Goal: Task Accomplishment & Management: Manage account settings

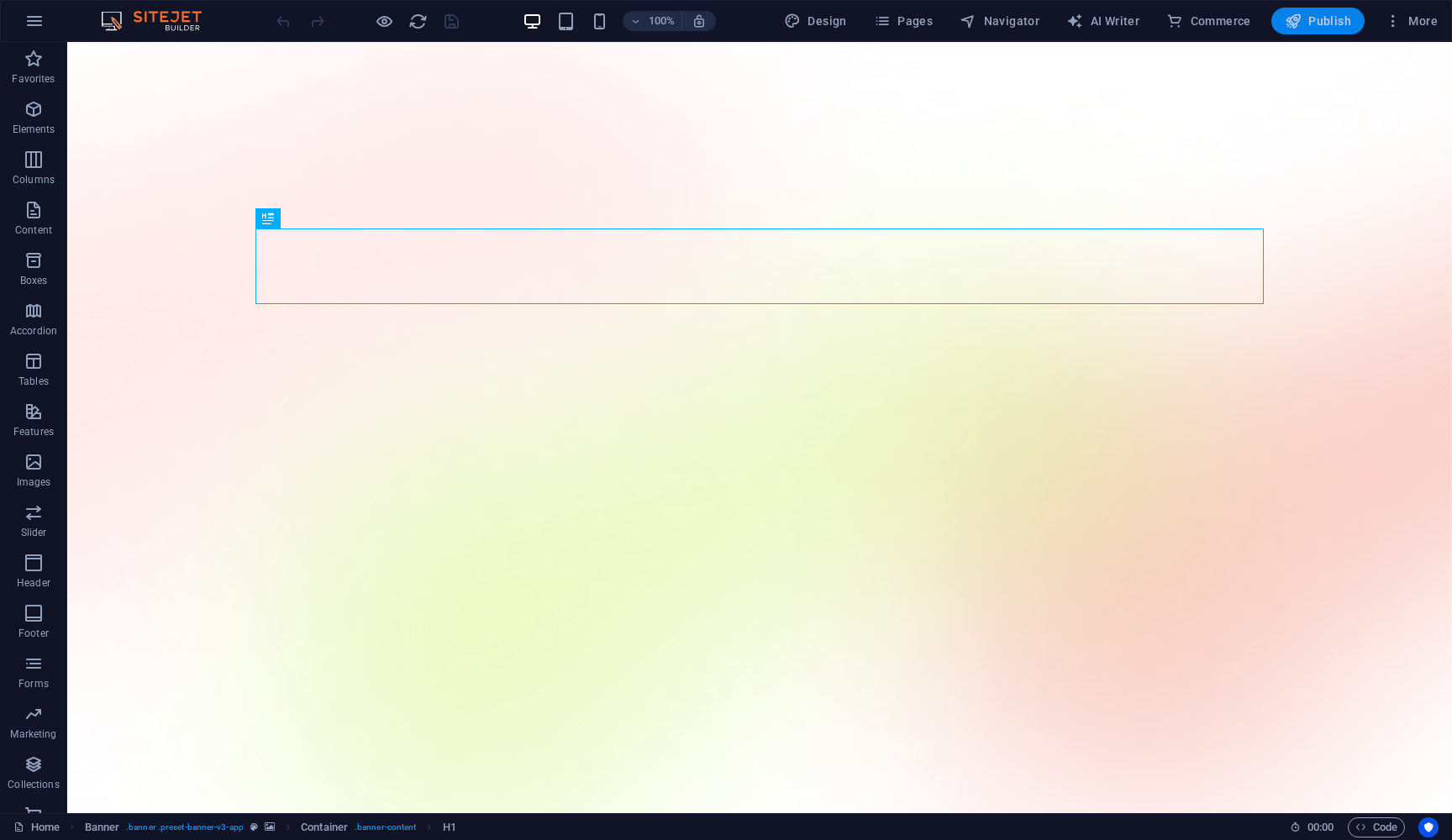
click at [1343, 24] on span "Publish" at bounding box center [1318, 21] width 66 height 16
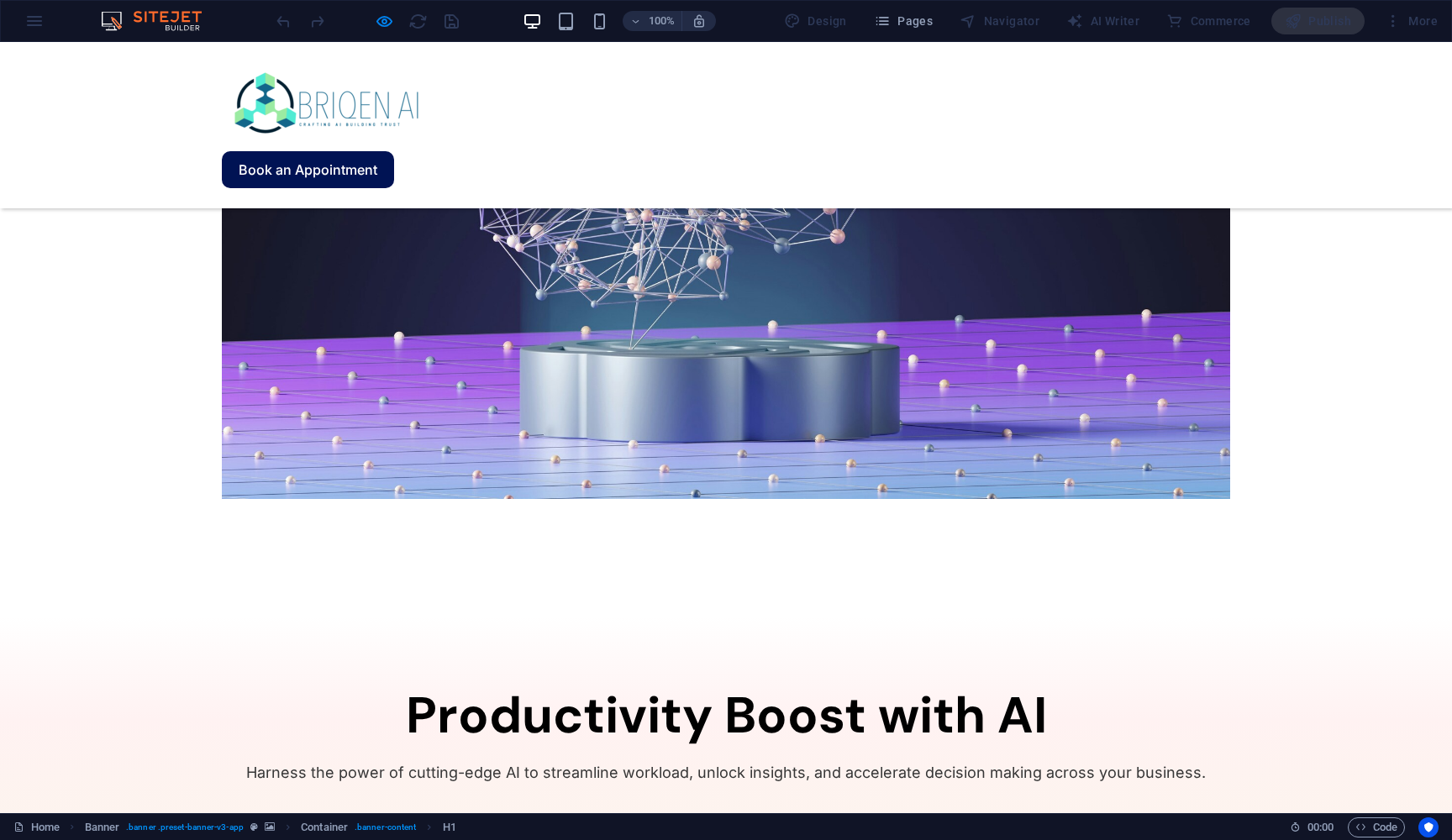
scroll to position [1495, 0]
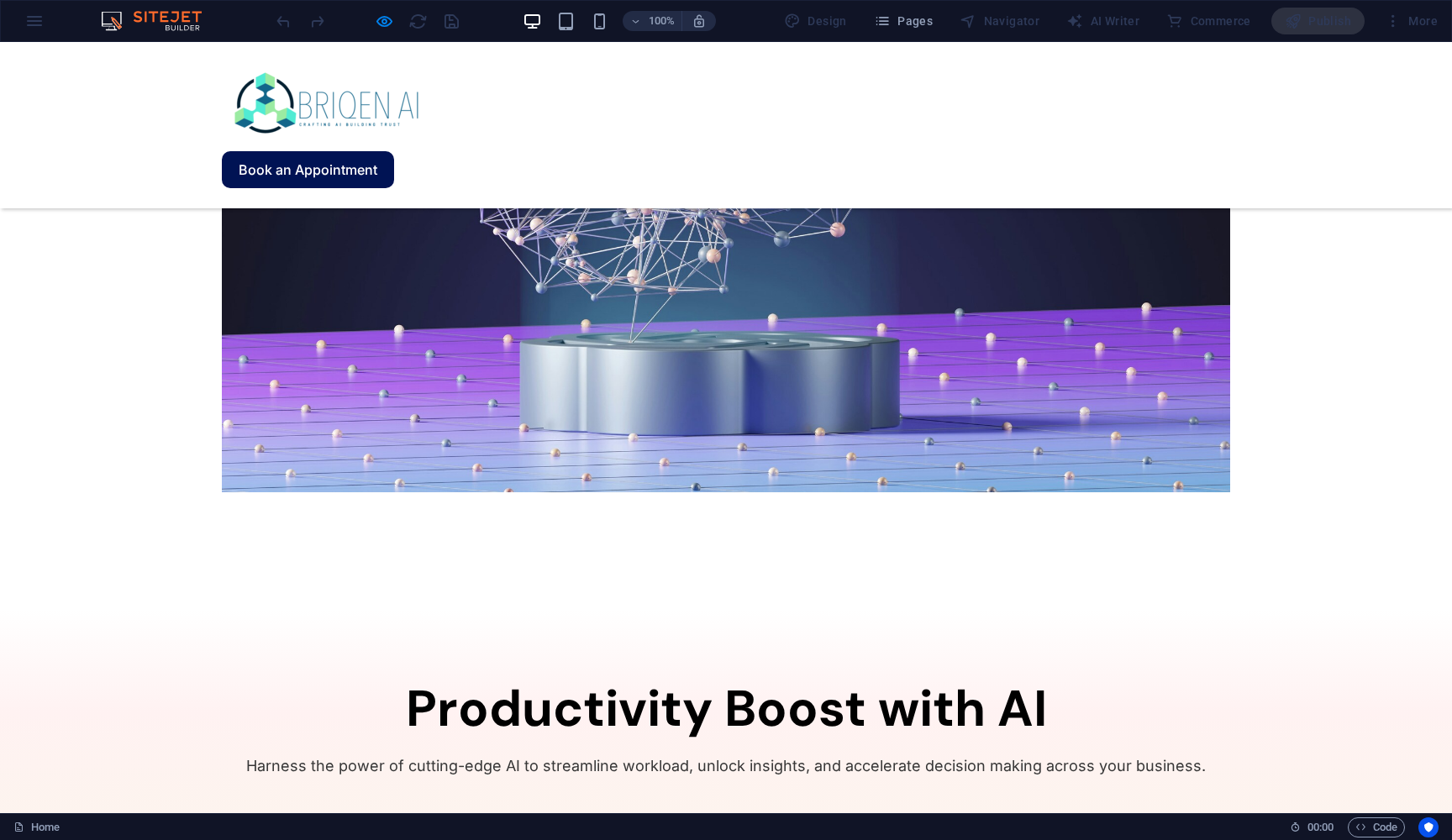
drag, startPoint x: 967, startPoint y: 417, endPoint x: 1171, endPoint y: 431, distance: 204.5
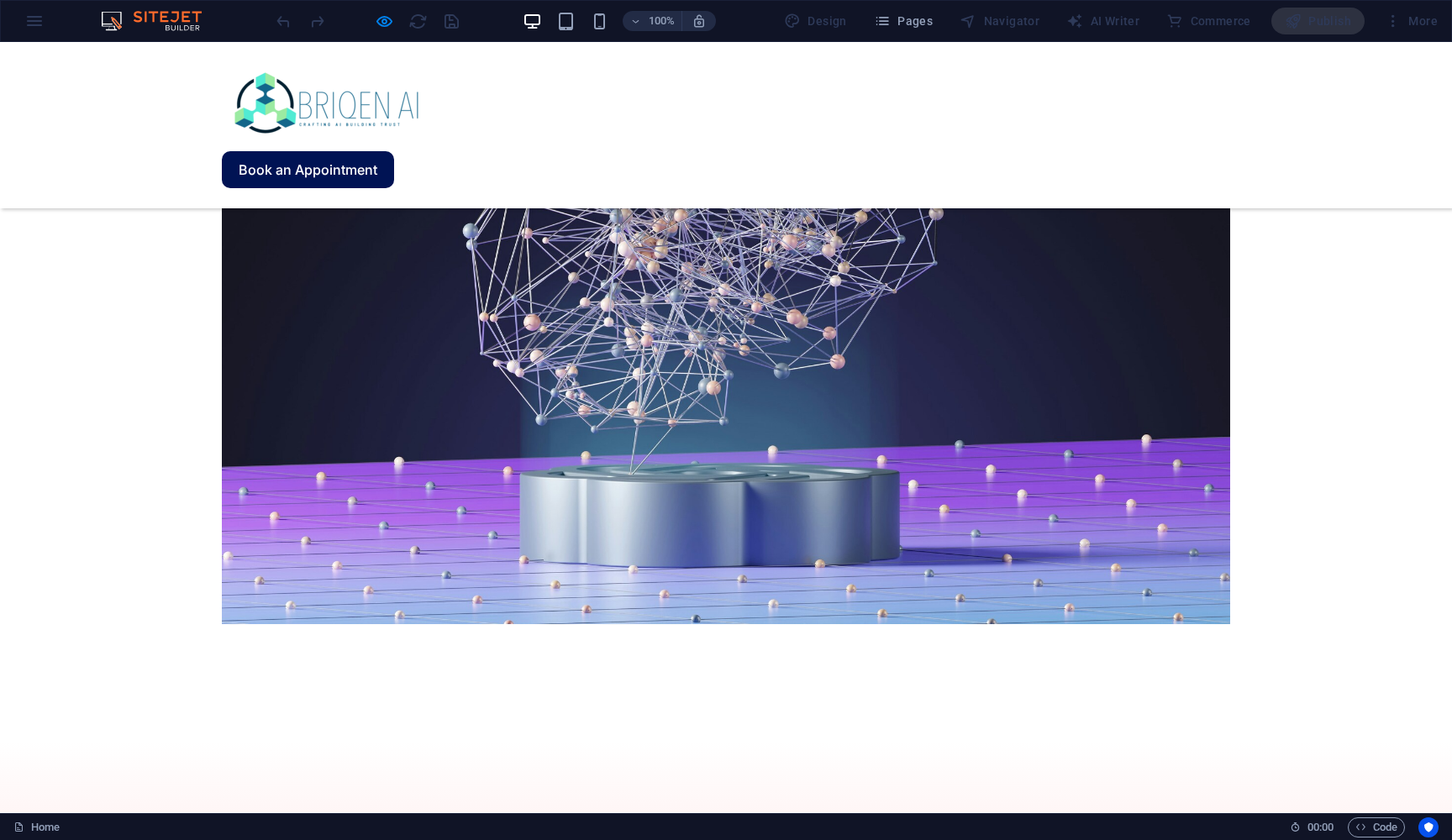
scroll to position [1350, 0]
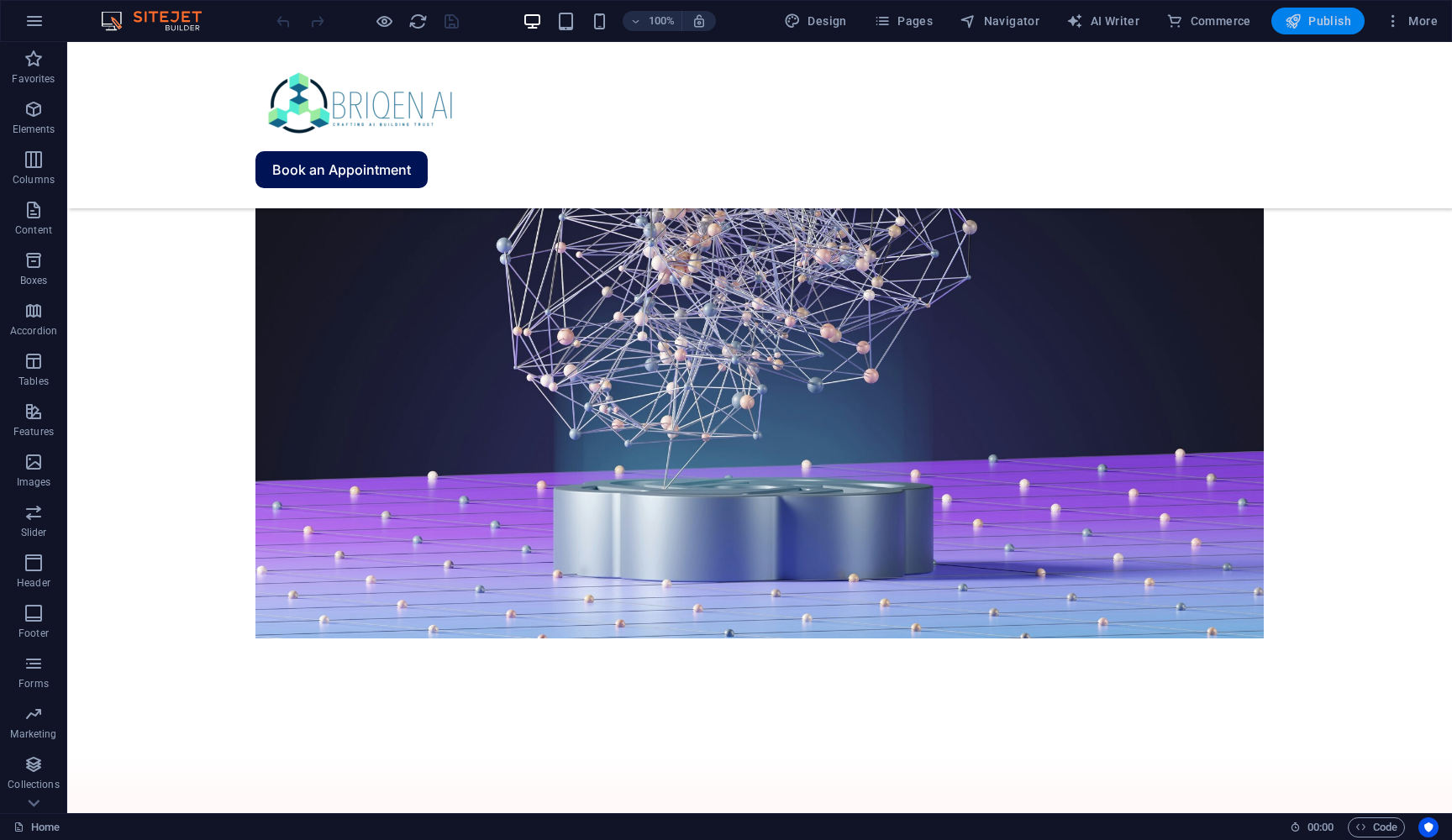
click at [1338, 31] on button "Publish" at bounding box center [1318, 21] width 93 height 27
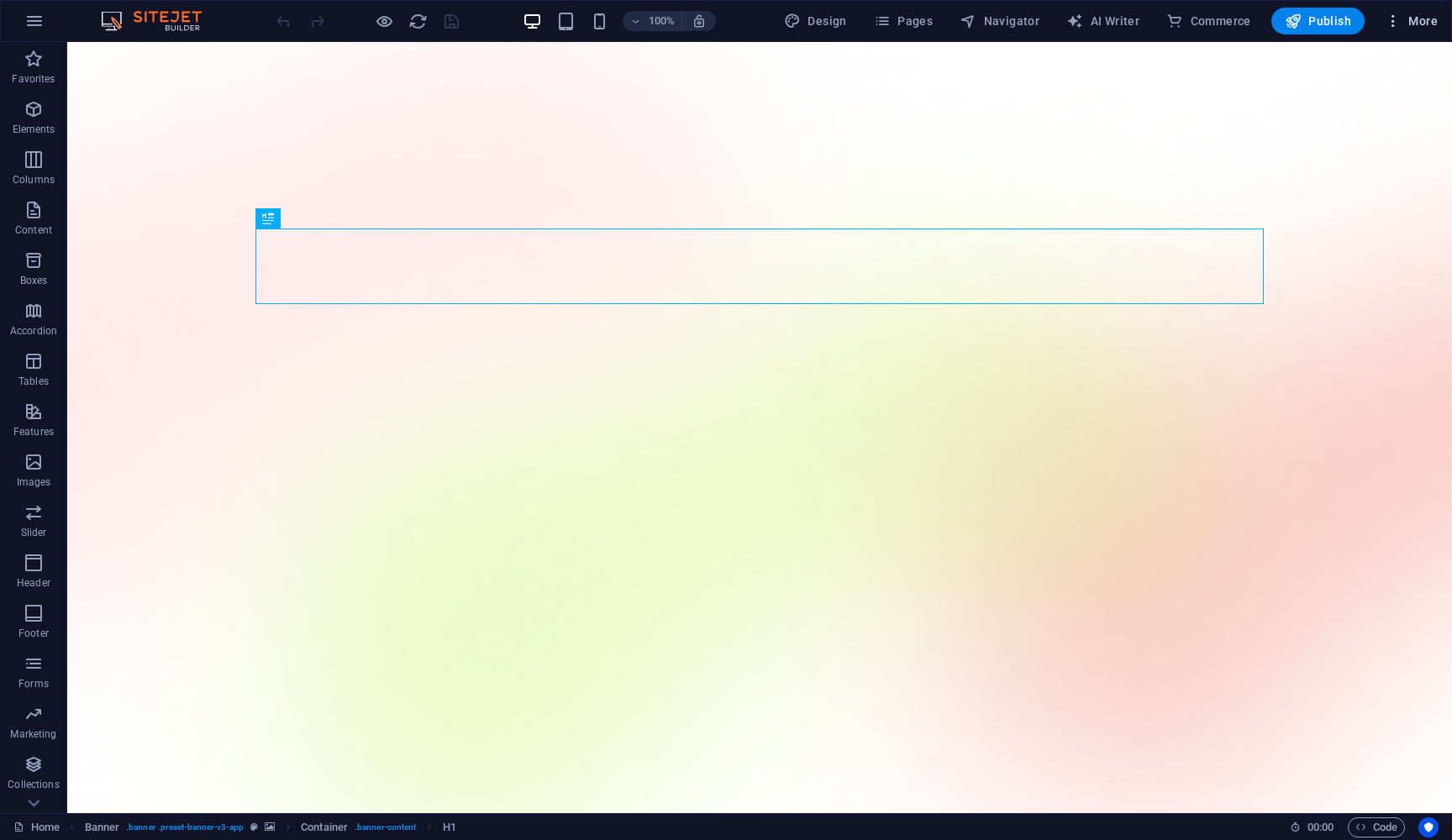
click at [1385, 21] on button "More" at bounding box center [1411, 21] width 66 height 27
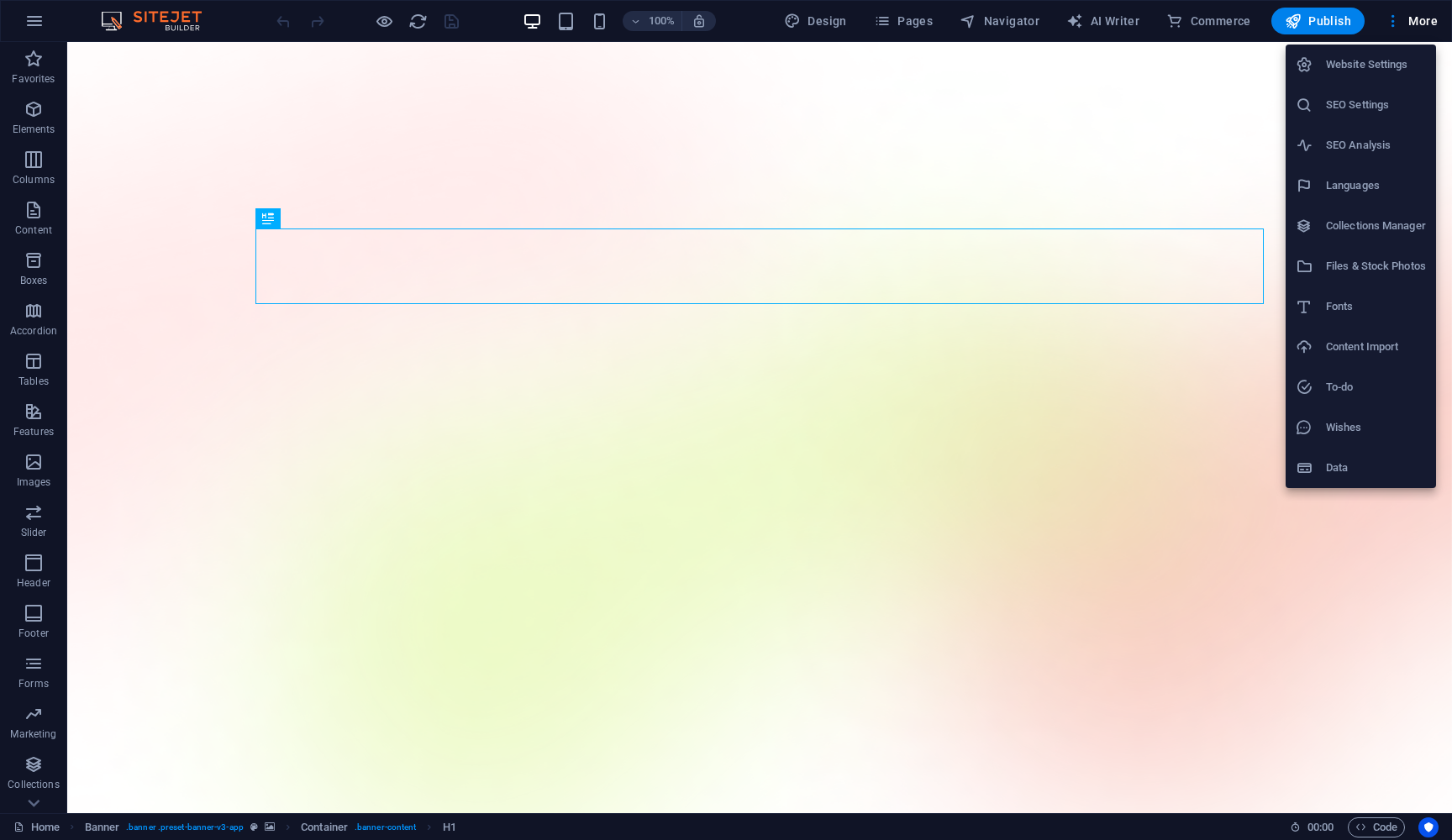
click at [1332, 63] on h6 "Website Settings" at bounding box center [1376, 65] width 100 height 20
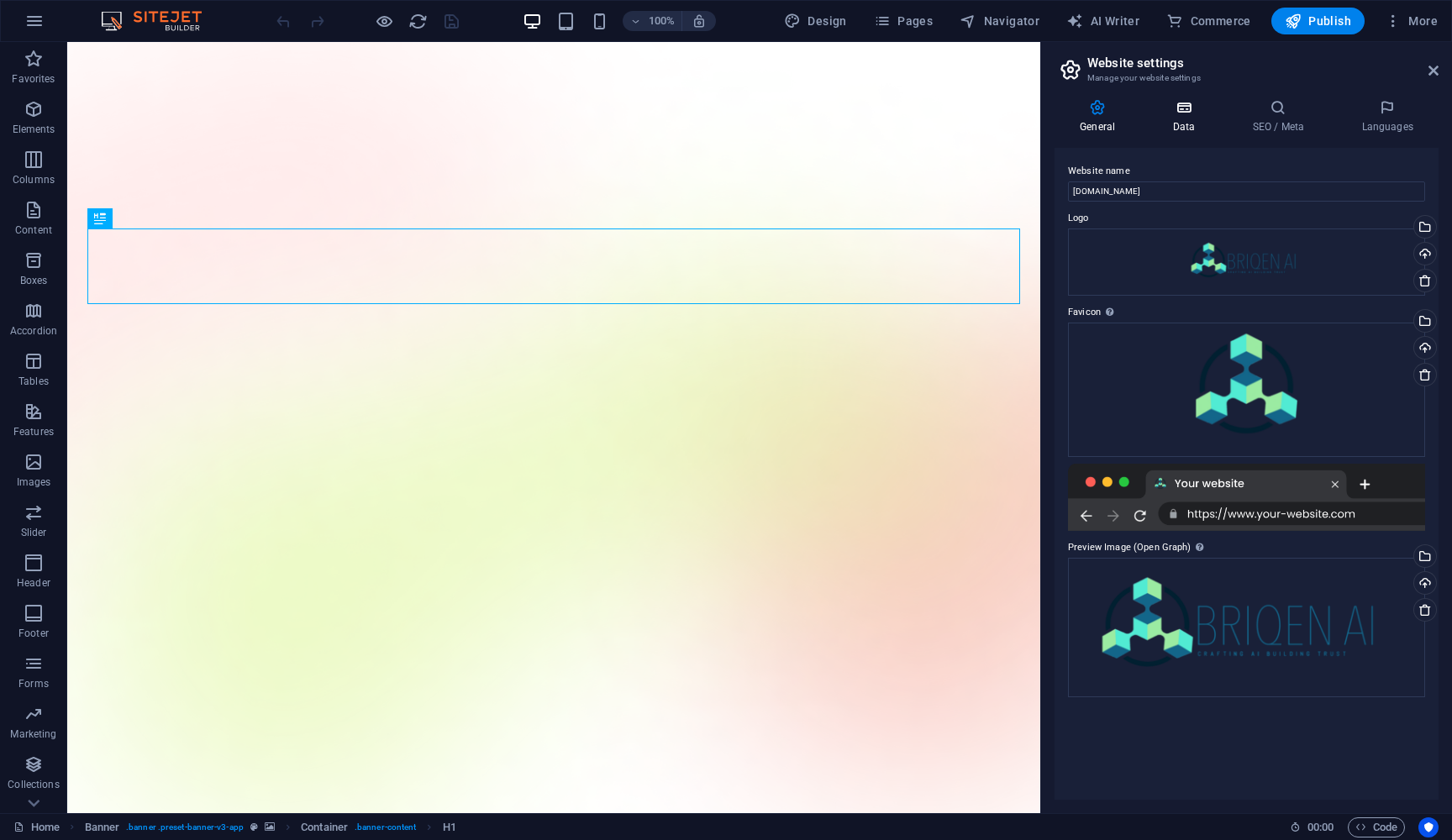
click at [1178, 108] on icon at bounding box center [1183, 107] width 73 height 16
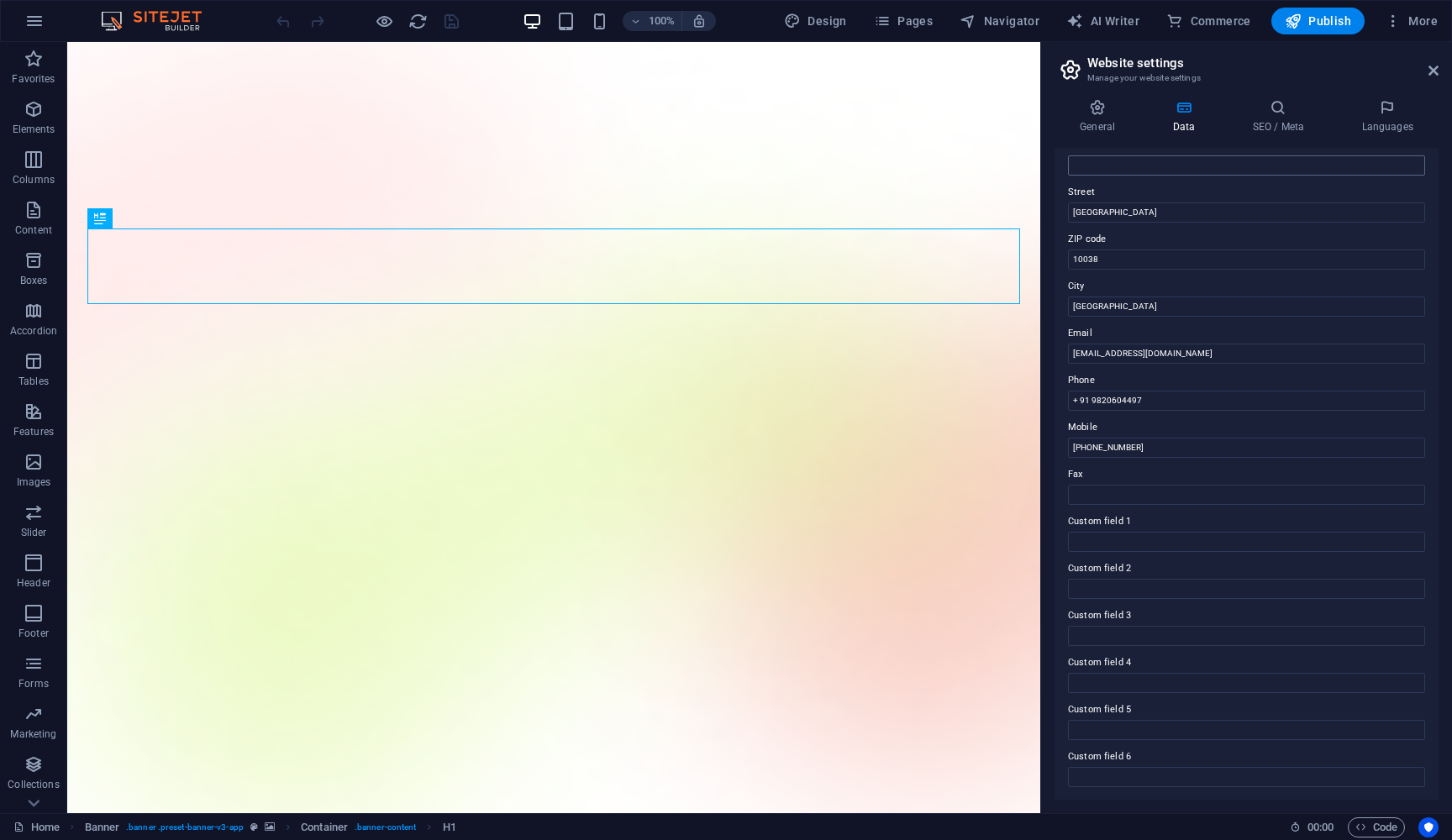
scroll to position [154, 0]
click at [1293, 126] on h4 "SEO / Meta" at bounding box center [1282, 116] width 109 height 35
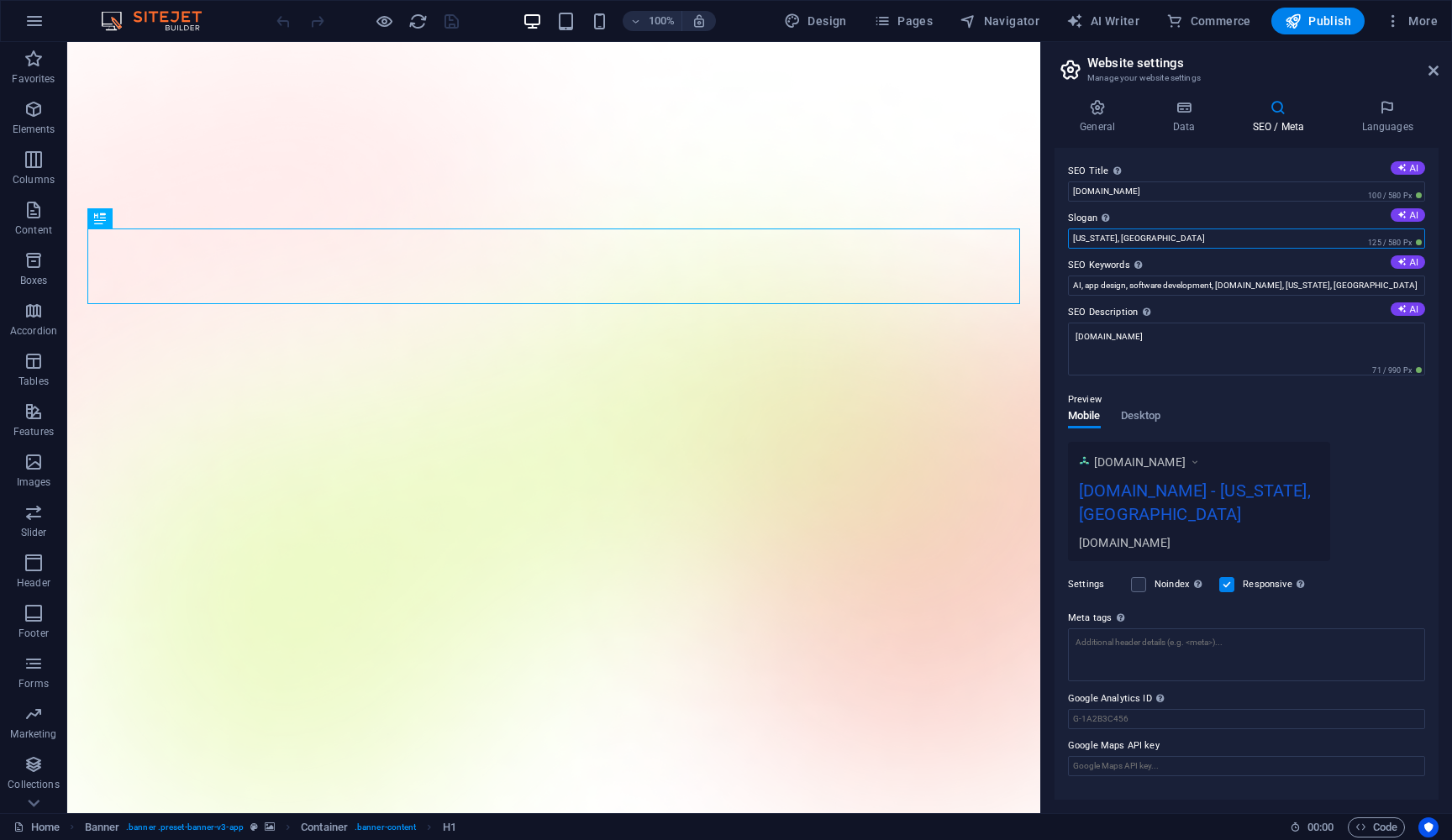
click at [1143, 238] on input "[US_STATE], [GEOGRAPHIC_DATA]" at bounding box center [1246, 238] width 357 height 20
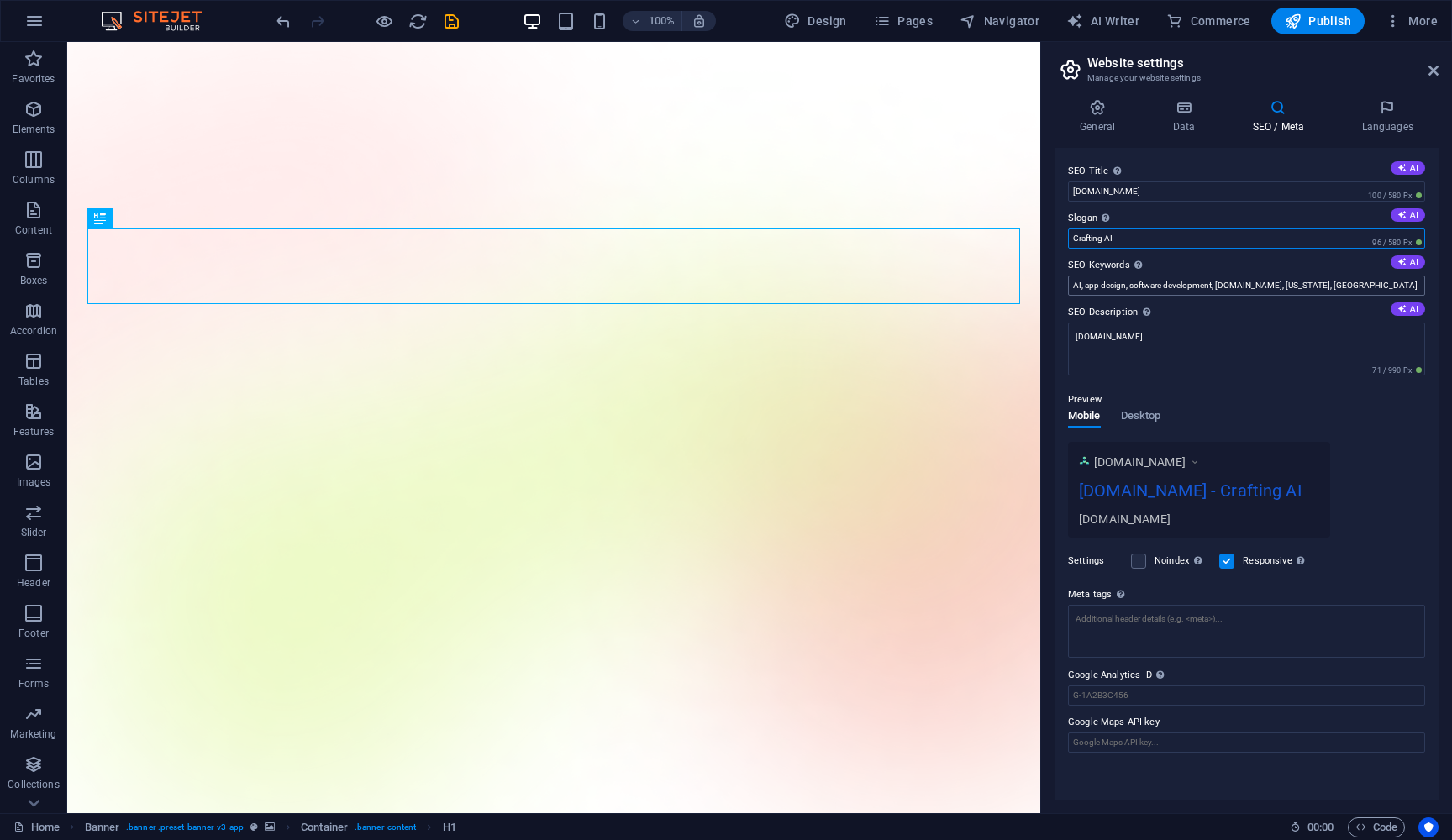
type input "Crafting AI"
drag, startPoint x: 1334, startPoint y: 283, endPoint x: 1260, endPoint y: 288, distance: 74.2
click at [1260, 288] on input "AI, app design, software development, [DOMAIN_NAME], [US_STATE], [GEOGRAPHIC_DA…" at bounding box center [1246, 286] width 357 height 20
type input "AI, app design, software development, [DOMAIN_NAME],"
click at [1170, 699] on input "Google Analytics ID Please only add the Google Analytics ID. We automatically i…" at bounding box center [1246, 695] width 357 height 20
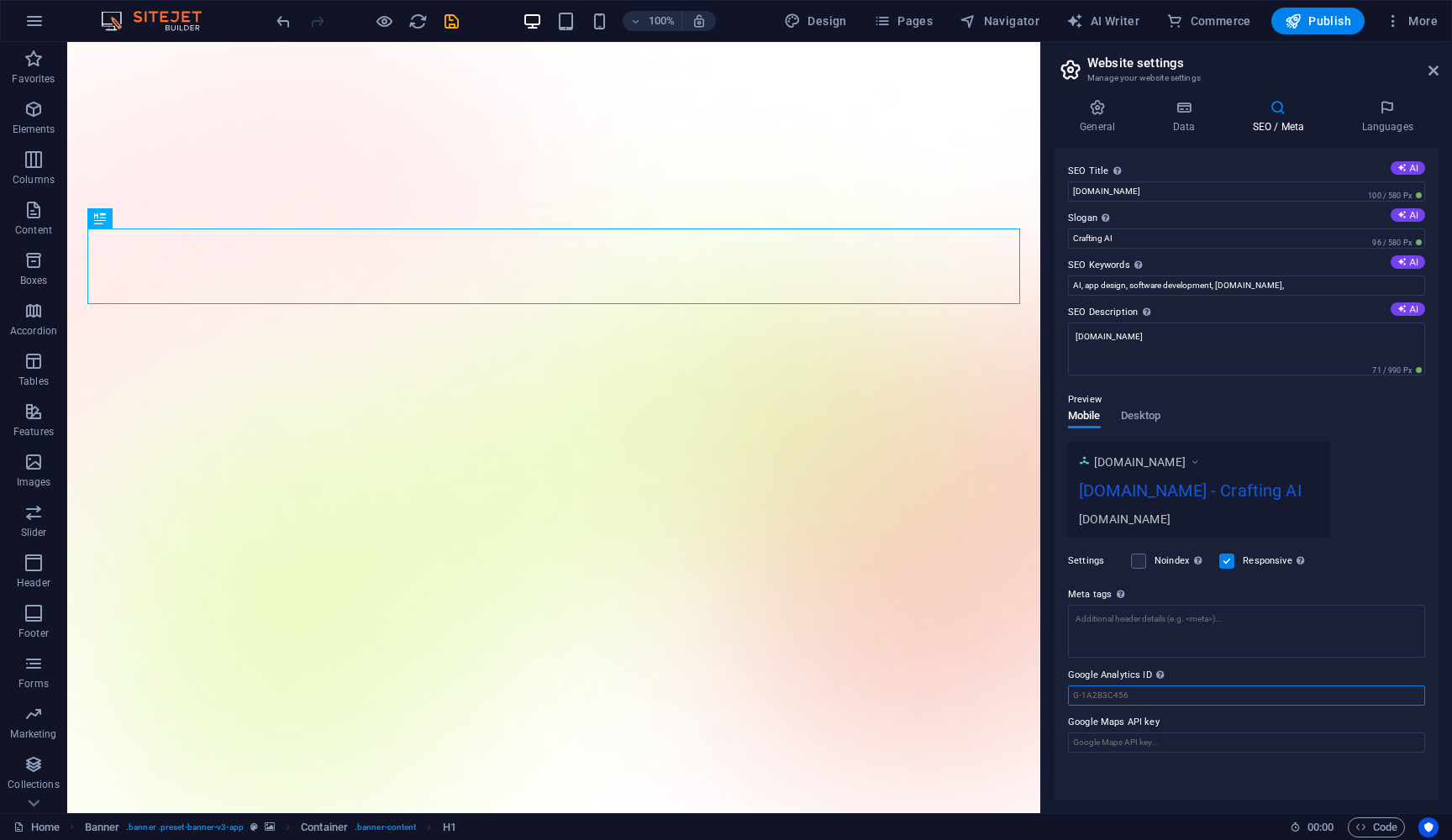
click at [1170, 699] on input "Google Analytics ID Please only add the Google Analytics ID. We automatically i…" at bounding box center [1246, 695] width 357 height 20
click at [1385, 109] on icon at bounding box center [1387, 107] width 103 height 16
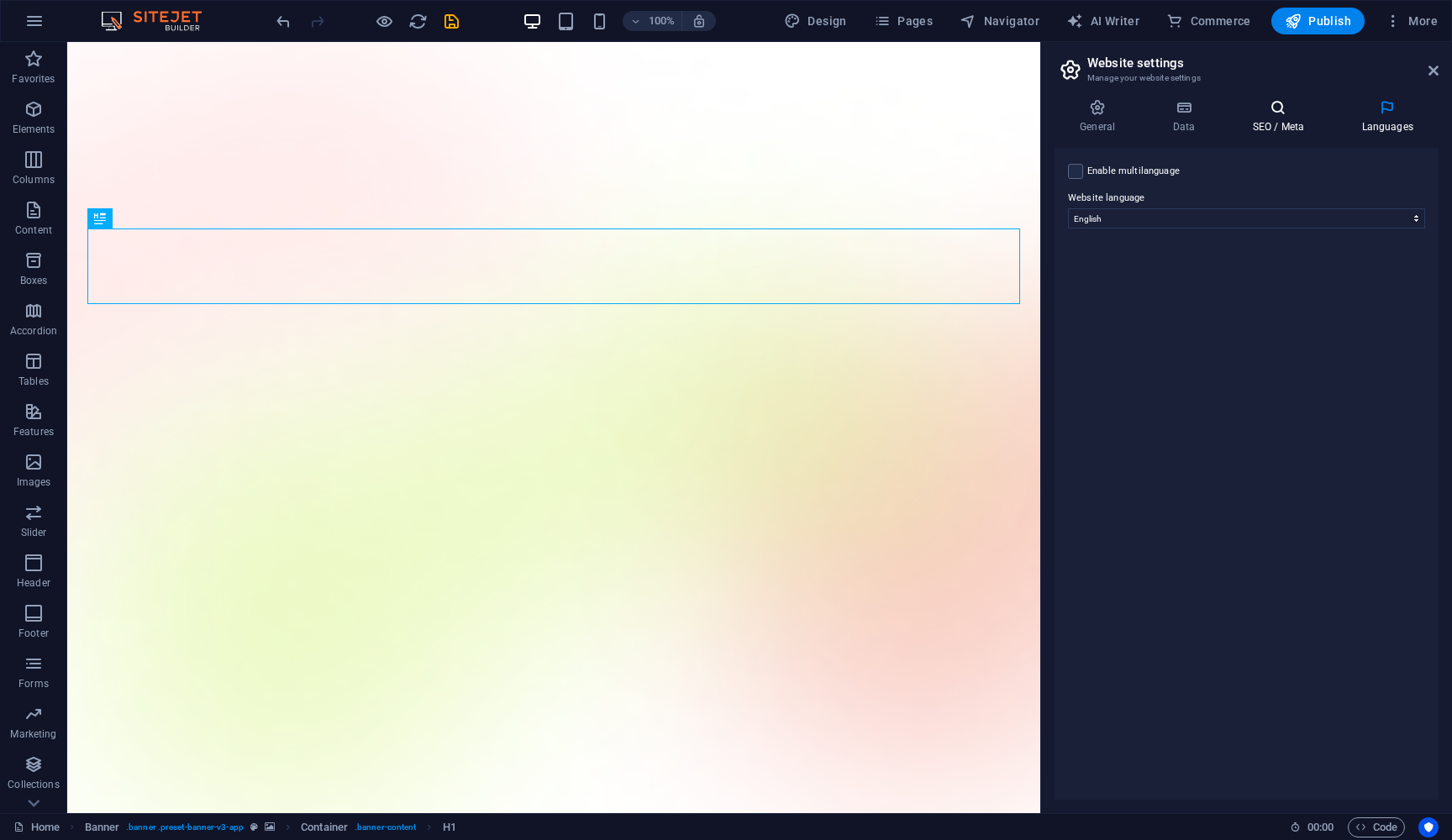
click at [1291, 130] on h4 "SEO / Meta" at bounding box center [1282, 116] width 109 height 35
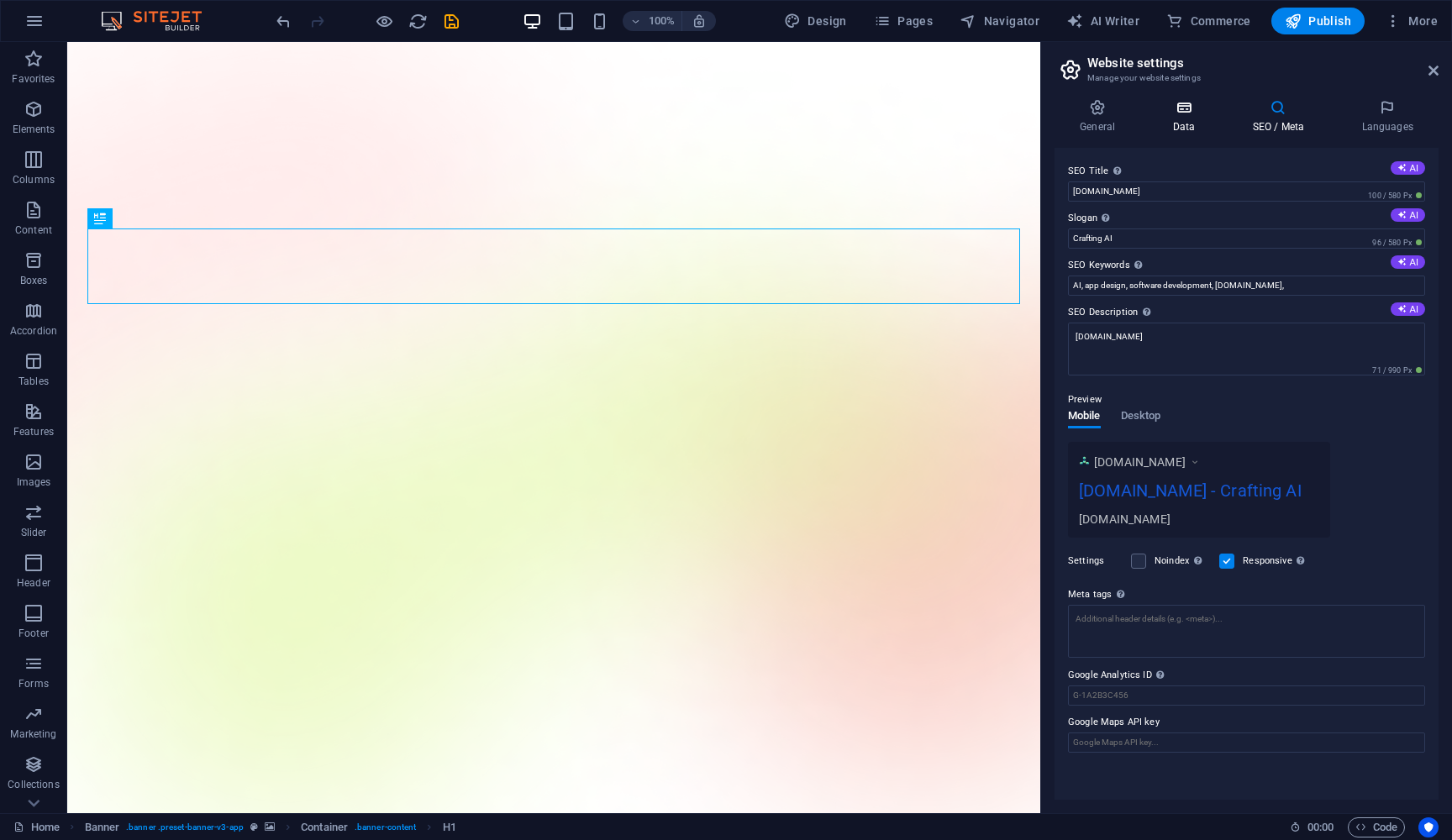
click at [1186, 106] on icon at bounding box center [1183, 107] width 73 height 16
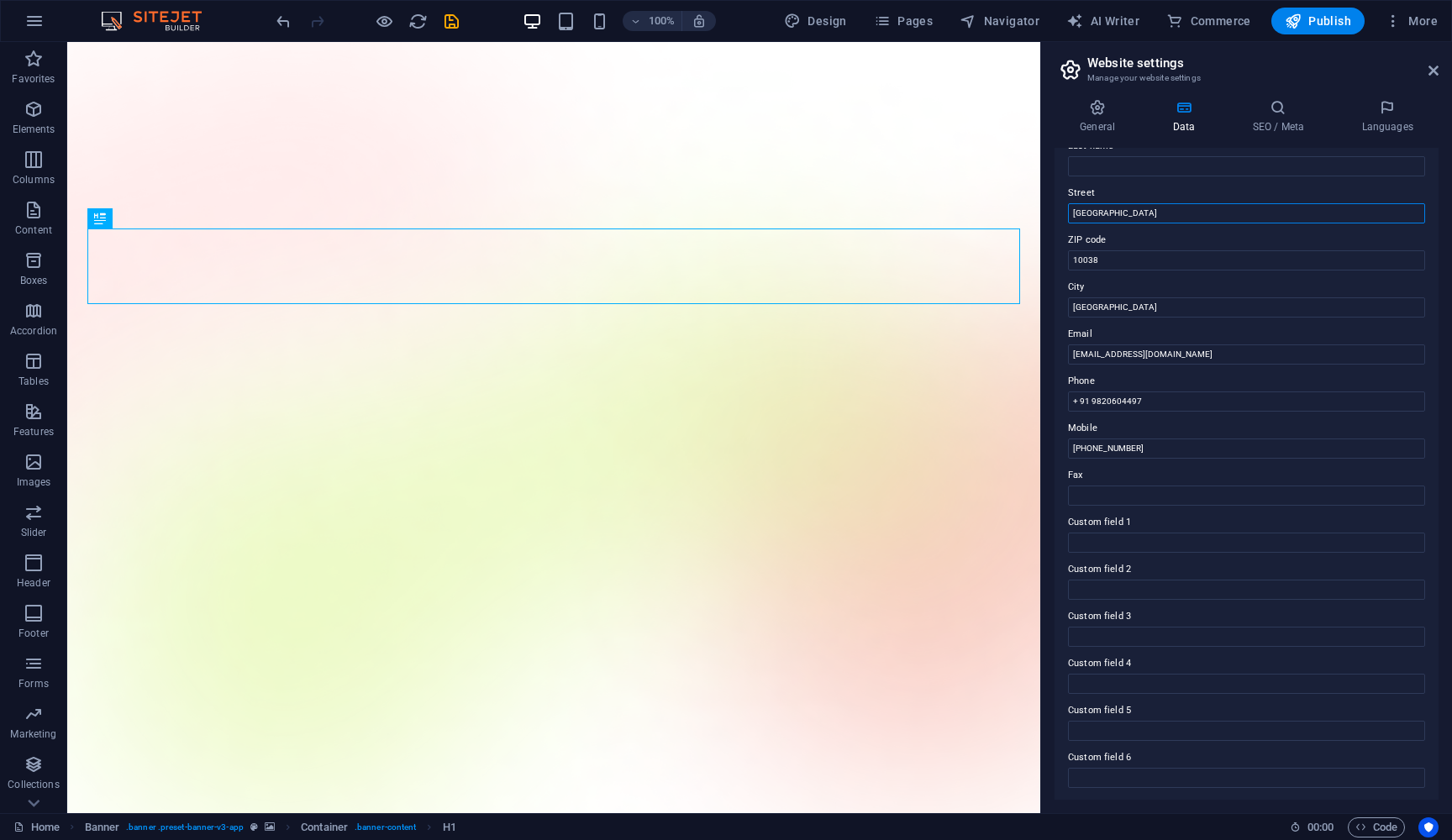
click at [1112, 217] on input "[GEOGRAPHIC_DATA]" at bounding box center [1246, 213] width 357 height 20
click at [1265, 110] on icon at bounding box center [1278, 107] width 103 height 16
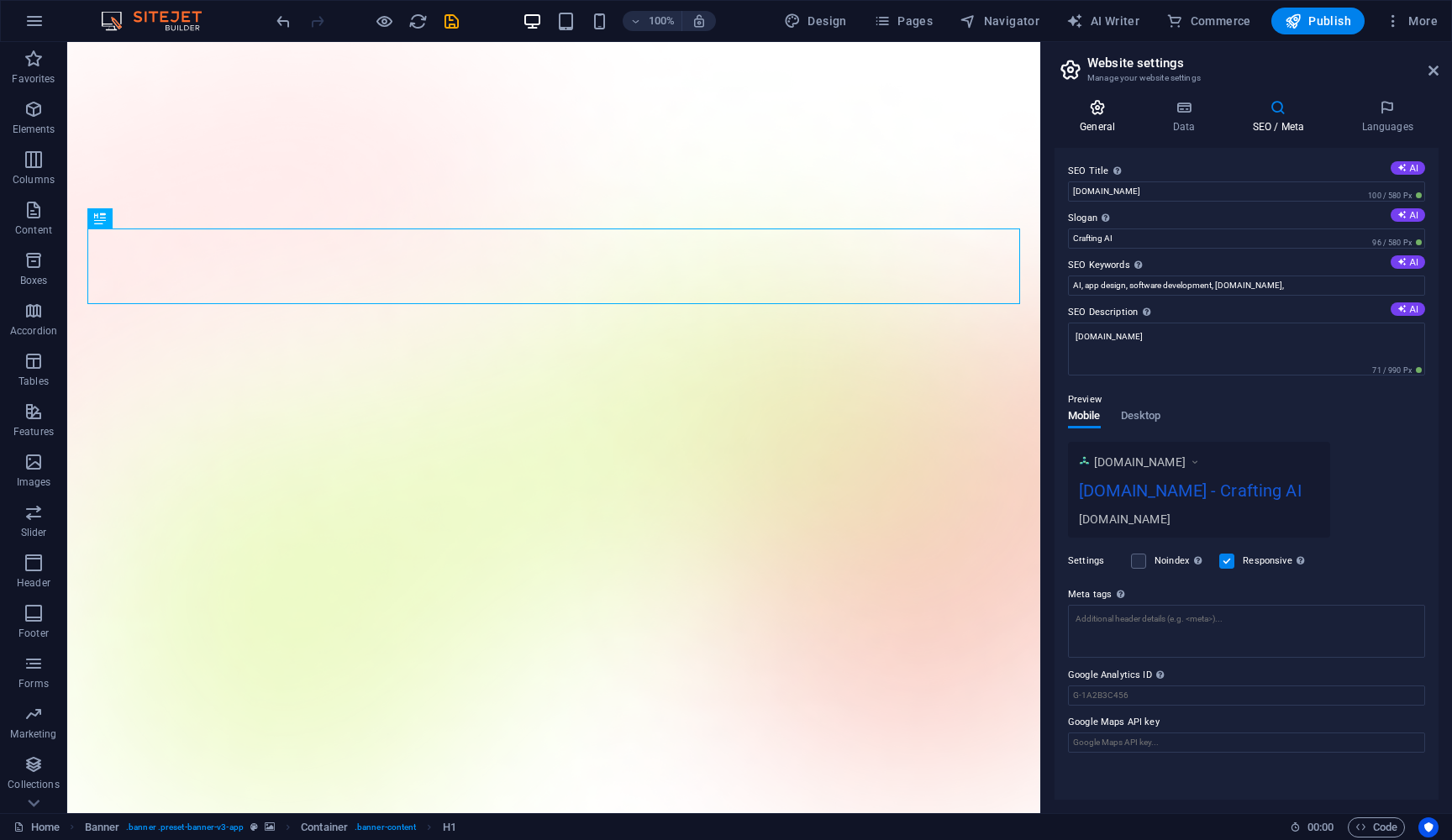
click at [1131, 116] on h4 "General" at bounding box center [1102, 116] width 93 height 35
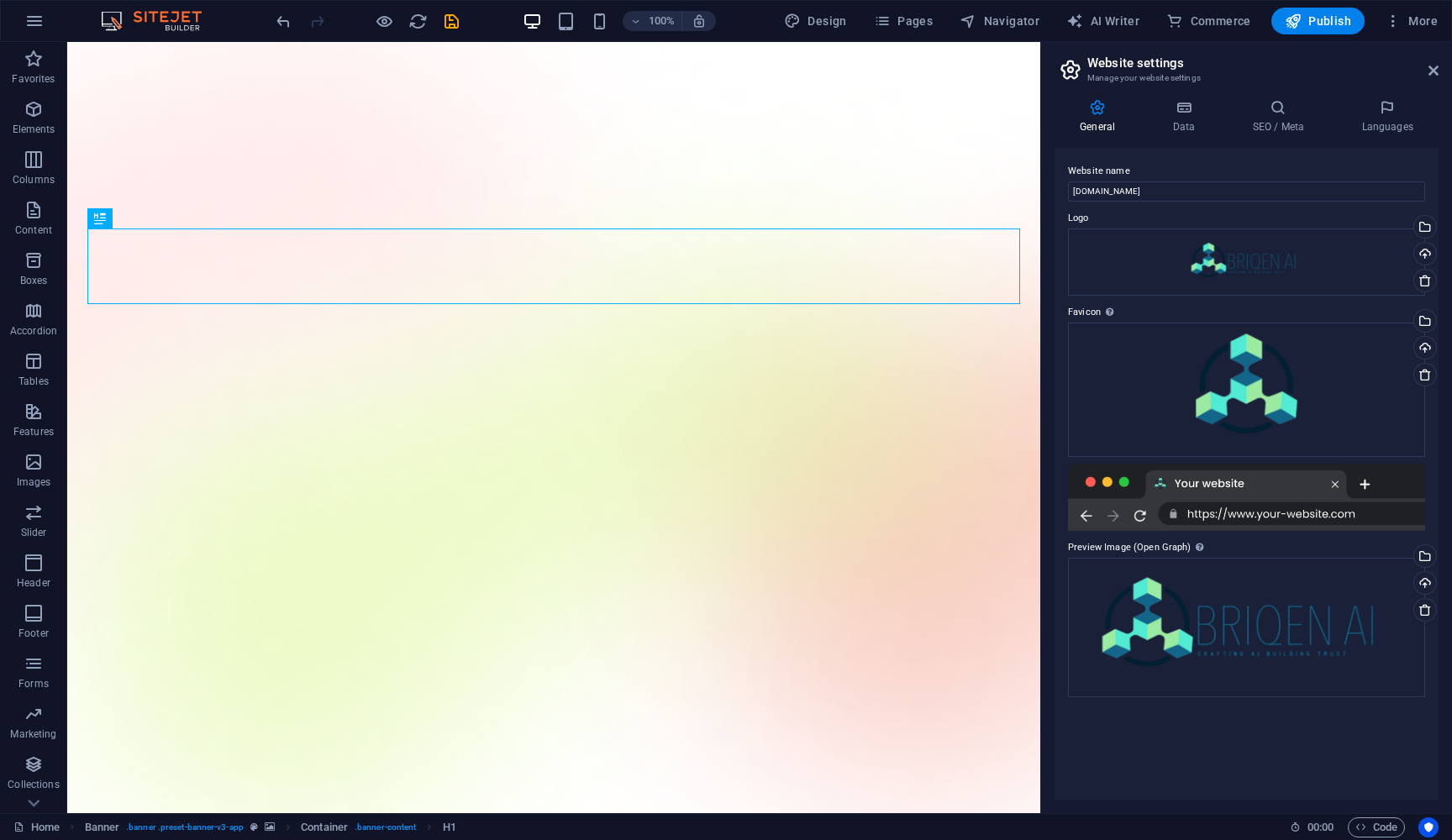
click at [1208, 96] on div "General Data SEO / Meta Languages Website name [DOMAIN_NAME] Logo Drag files he…" at bounding box center [1246, 449] width 411 height 727
click at [1198, 104] on icon at bounding box center [1183, 107] width 73 height 16
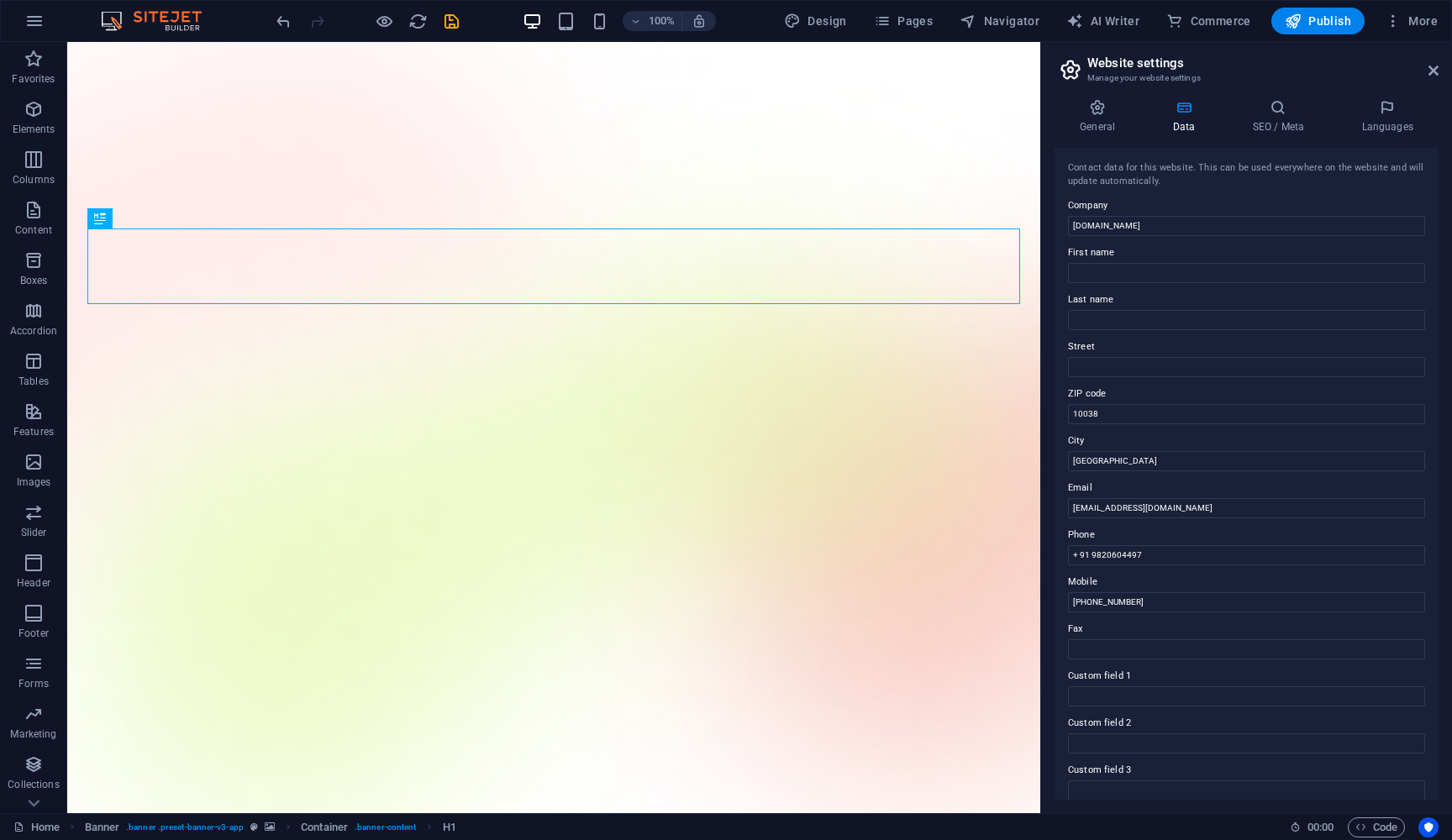
scroll to position [0, 0]
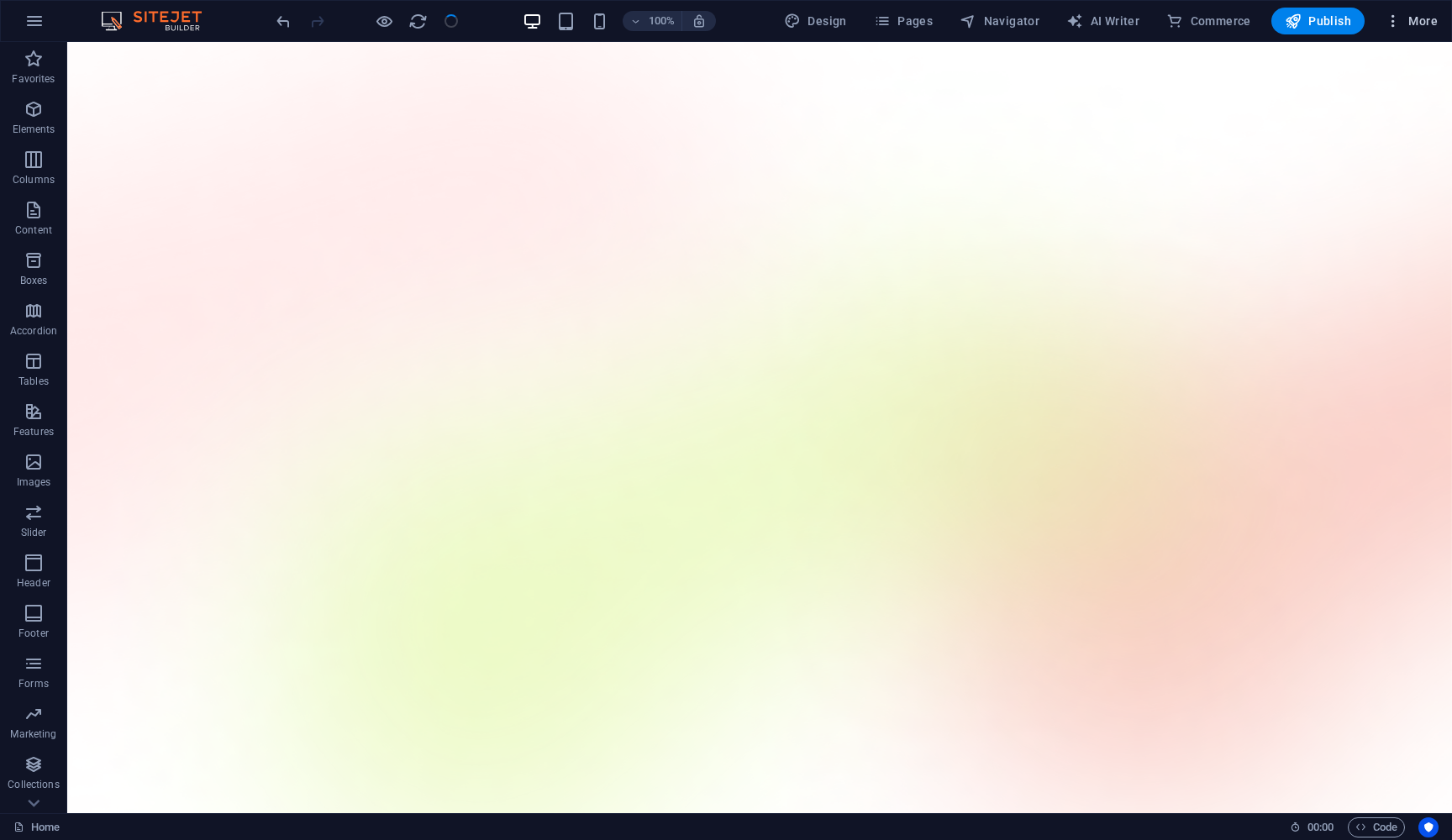
click at [1396, 26] on icon "button" at bounding box center [1393, 21] width 16 height 16
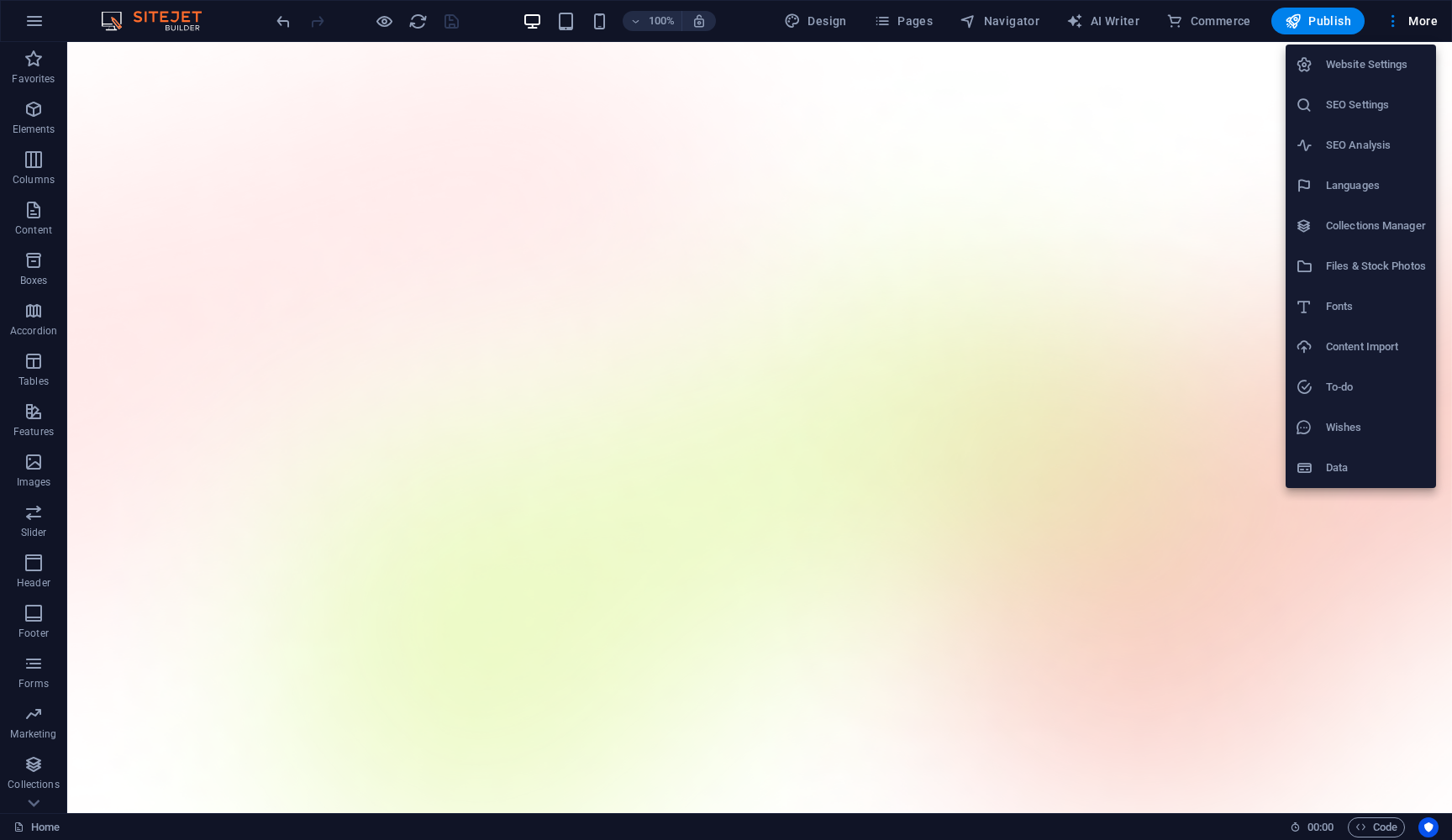
click at [1359, 67] on h6 "Website Settings" at bounding box center [1376, 65] width 100 height 20
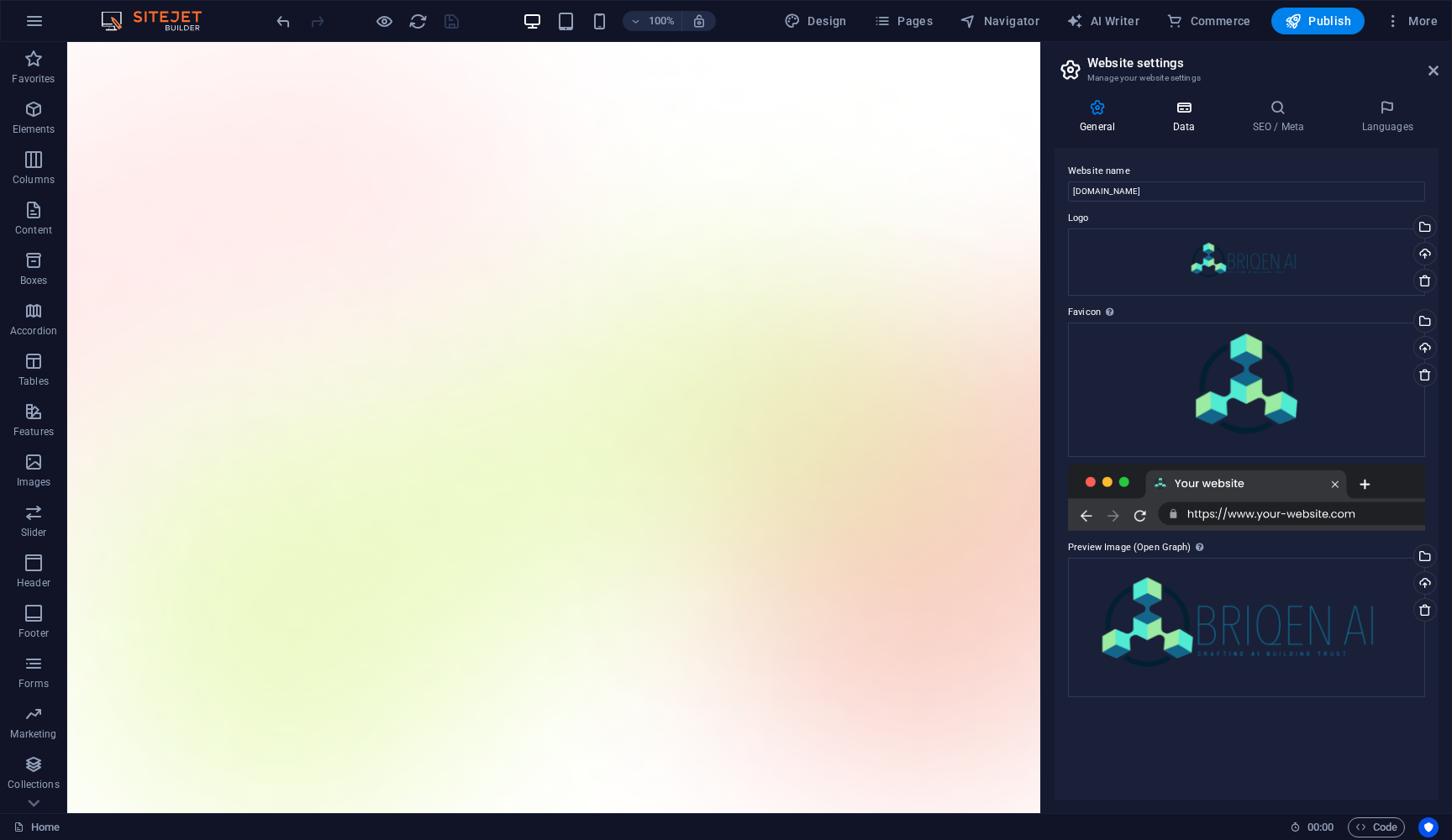
click at [1197, 117] on h4 "Data" at bounding box center [1187, 116] width 80 height 35
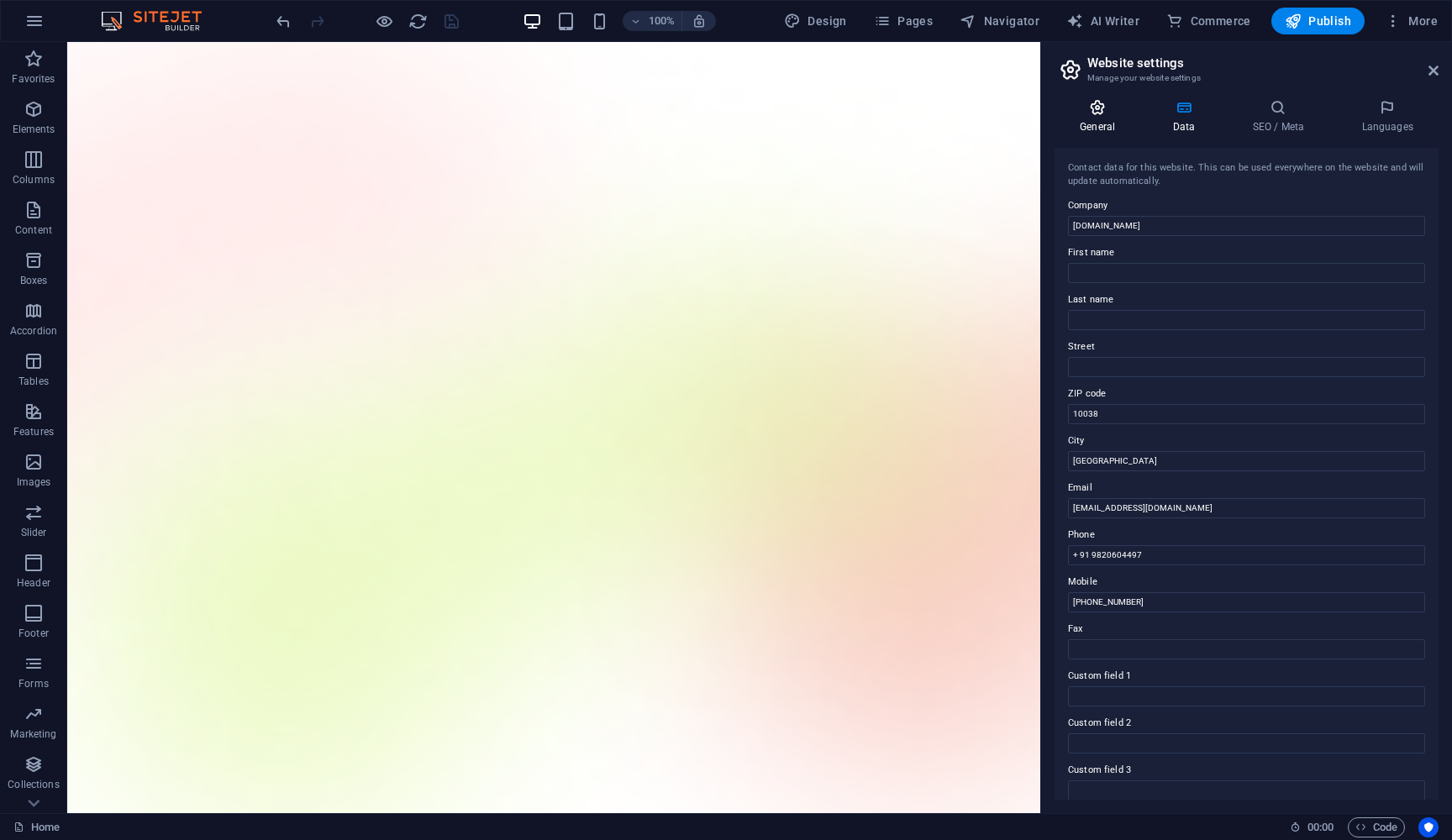
click at [1120, 121] on h4 "General" at bounding box center [1102, 116] width 93 height 35
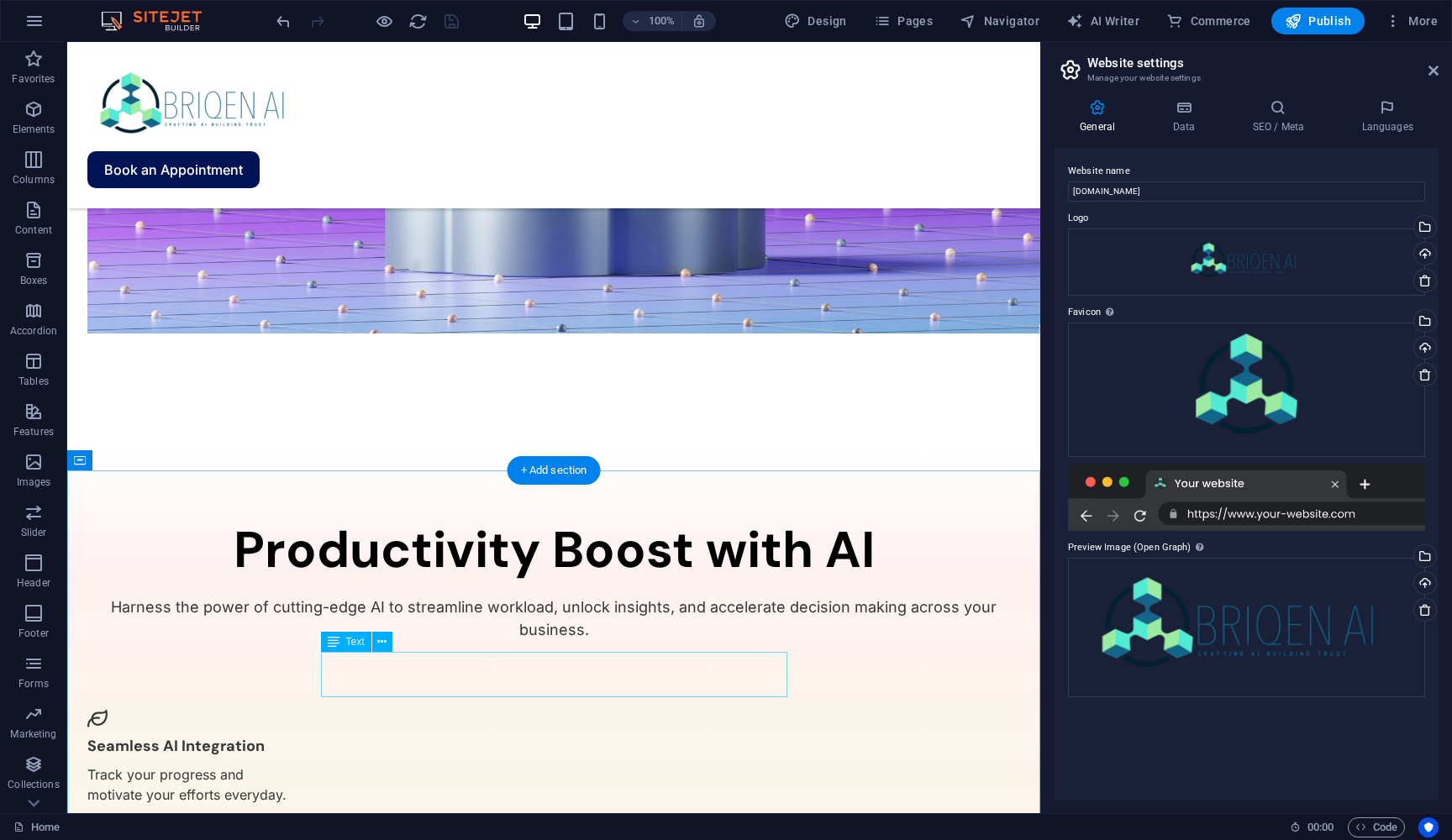
scroll to position [1614, 0]
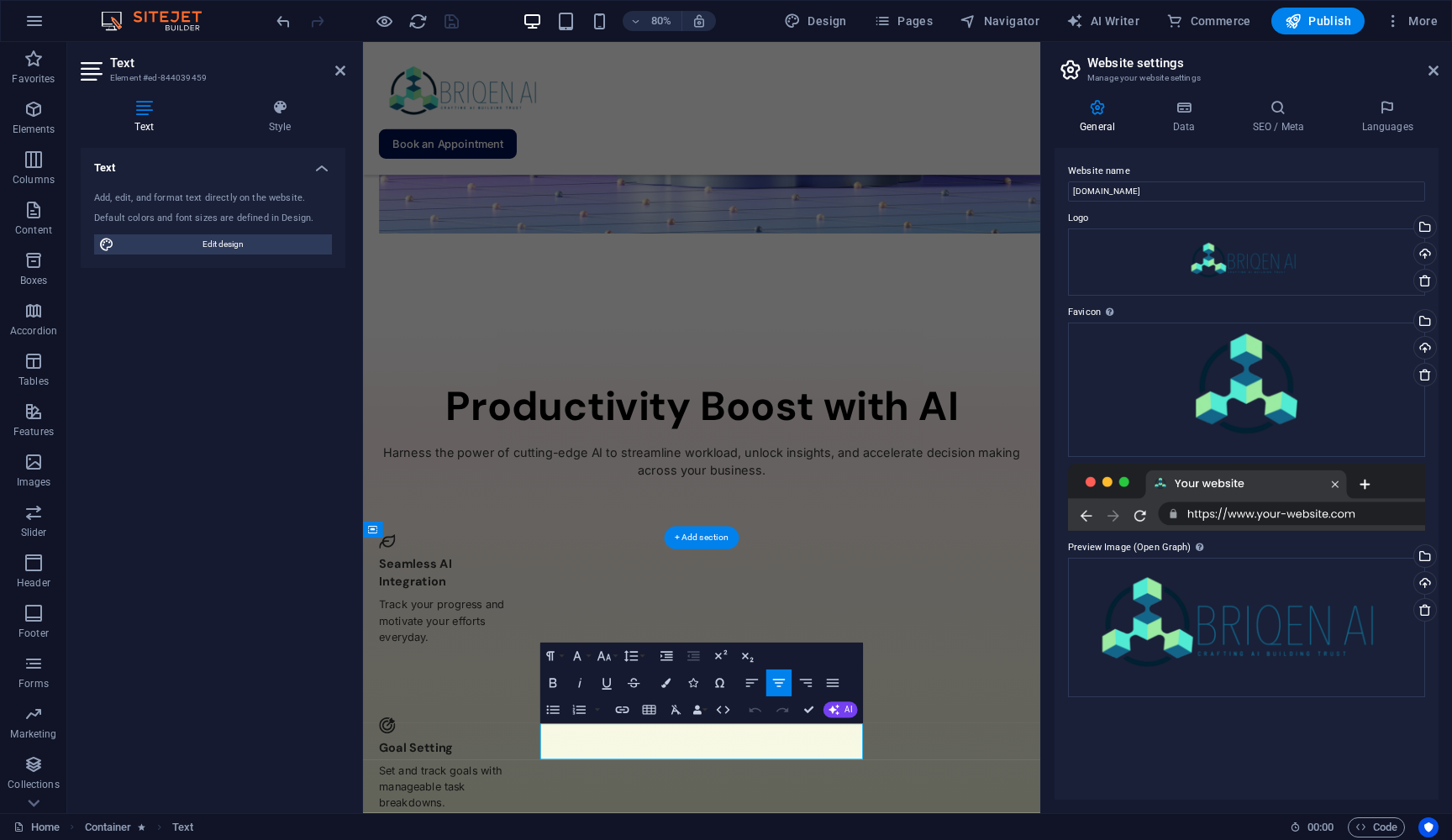
scroll to position [1383, 0]
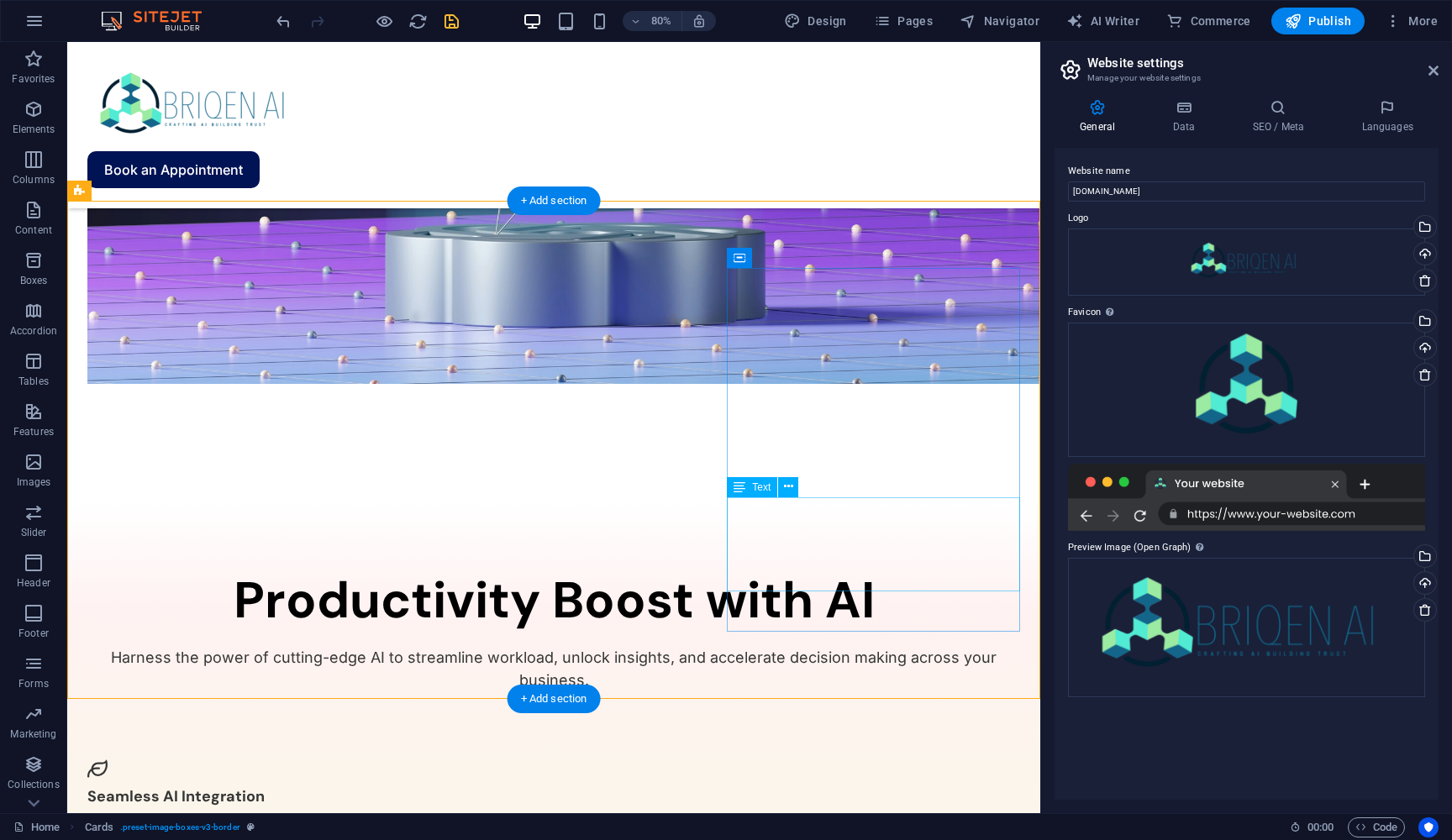
scroll to position [1793, 0]
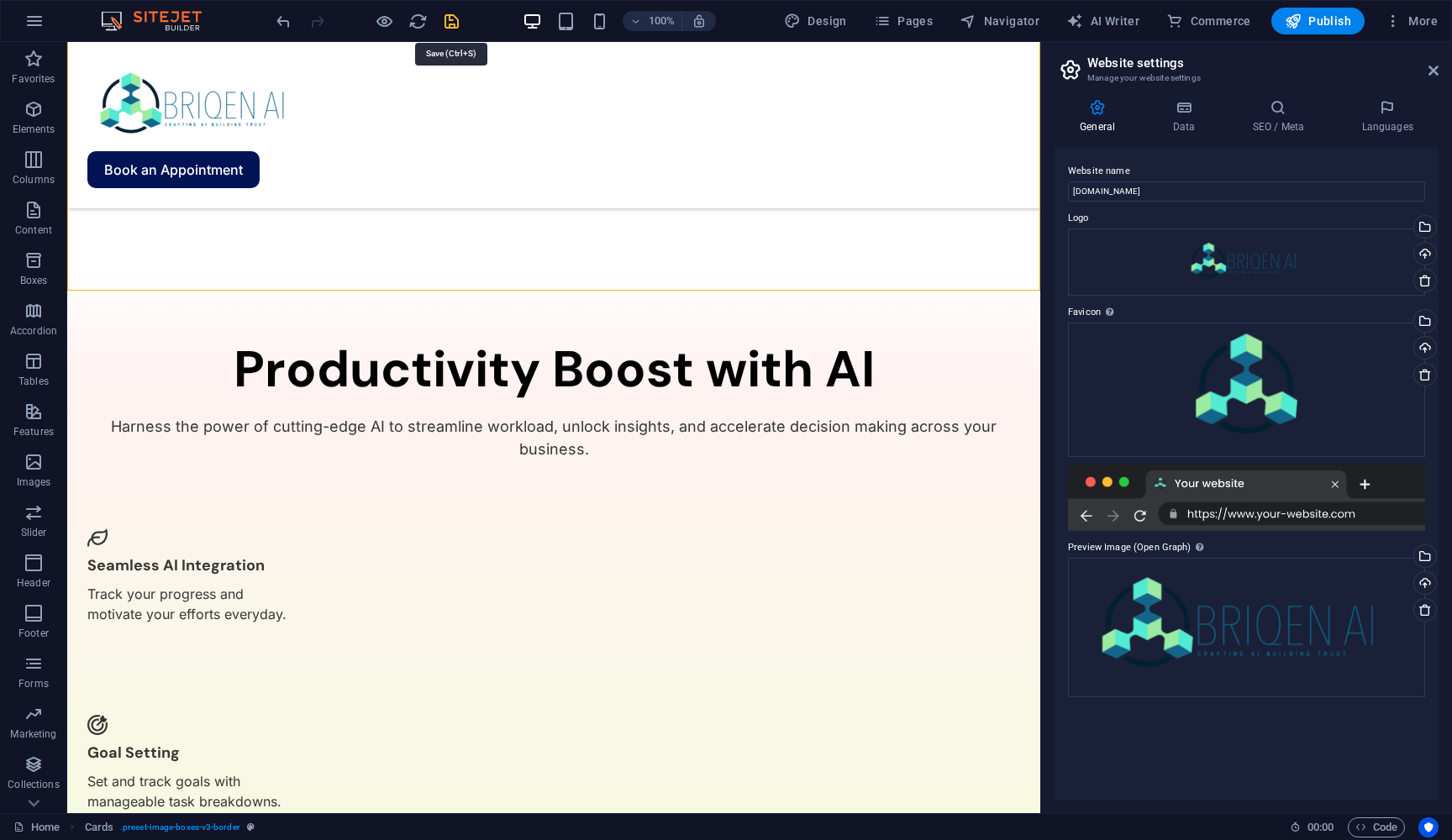
click at [443, 18] on icon "save" at bounding box center [452, 21] width 19 height 19
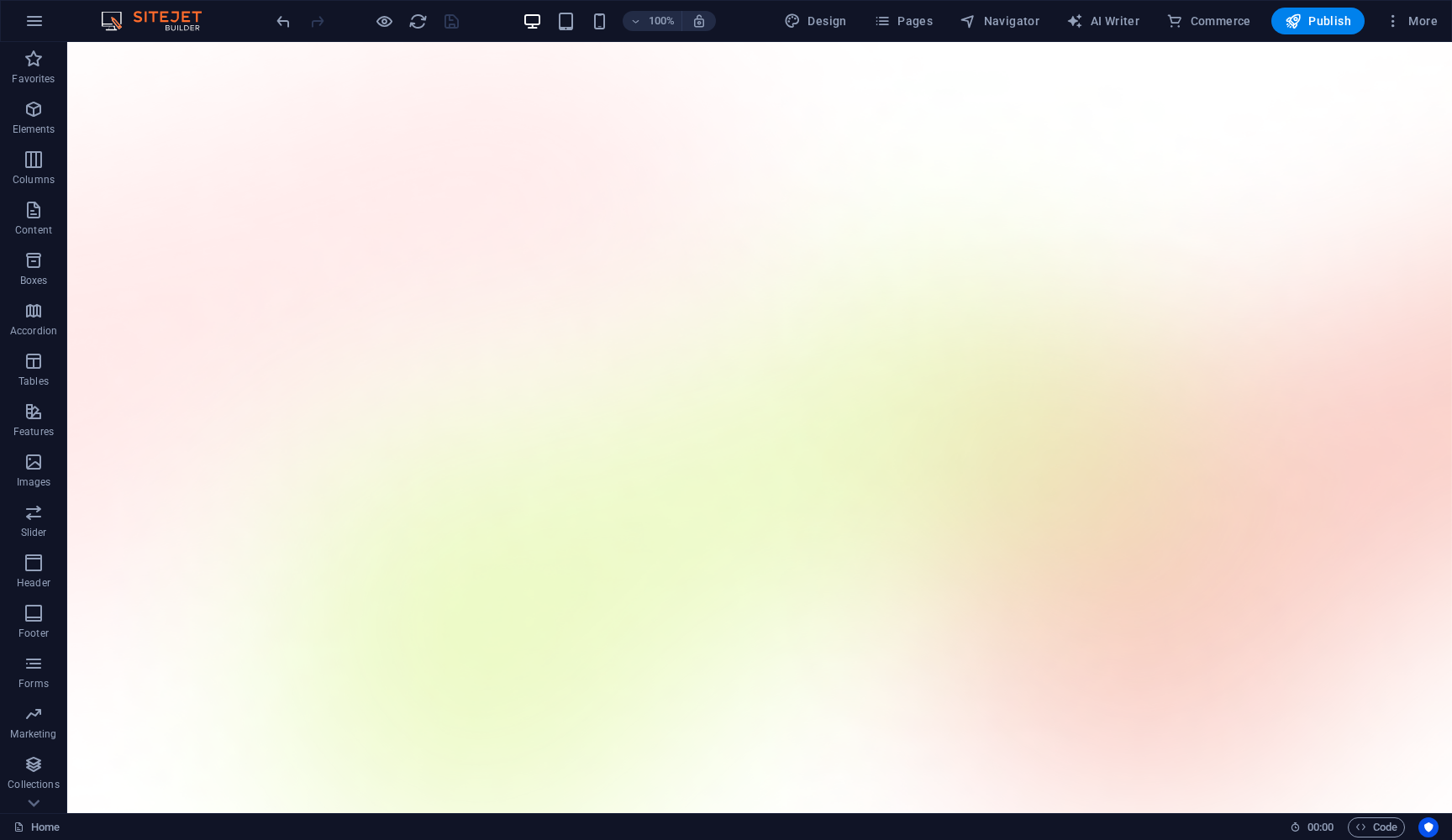
scroll to position [0, 0]
click at [1411, 19] on span "More" at bounding box center [1411, 21] width 53 height 16
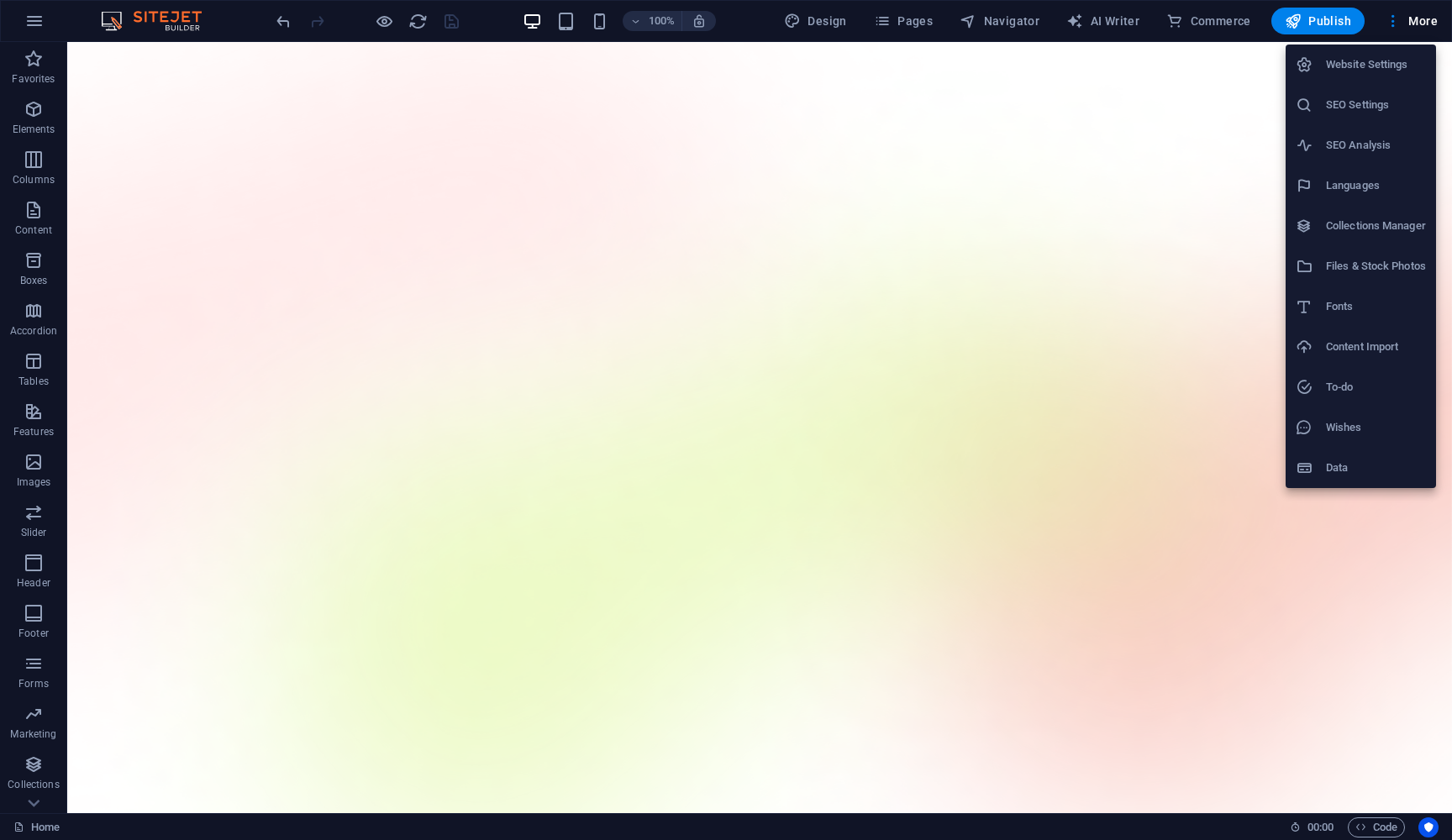
click at [750, 78] on div at bounding box center [726, 420] width 1452 height 840
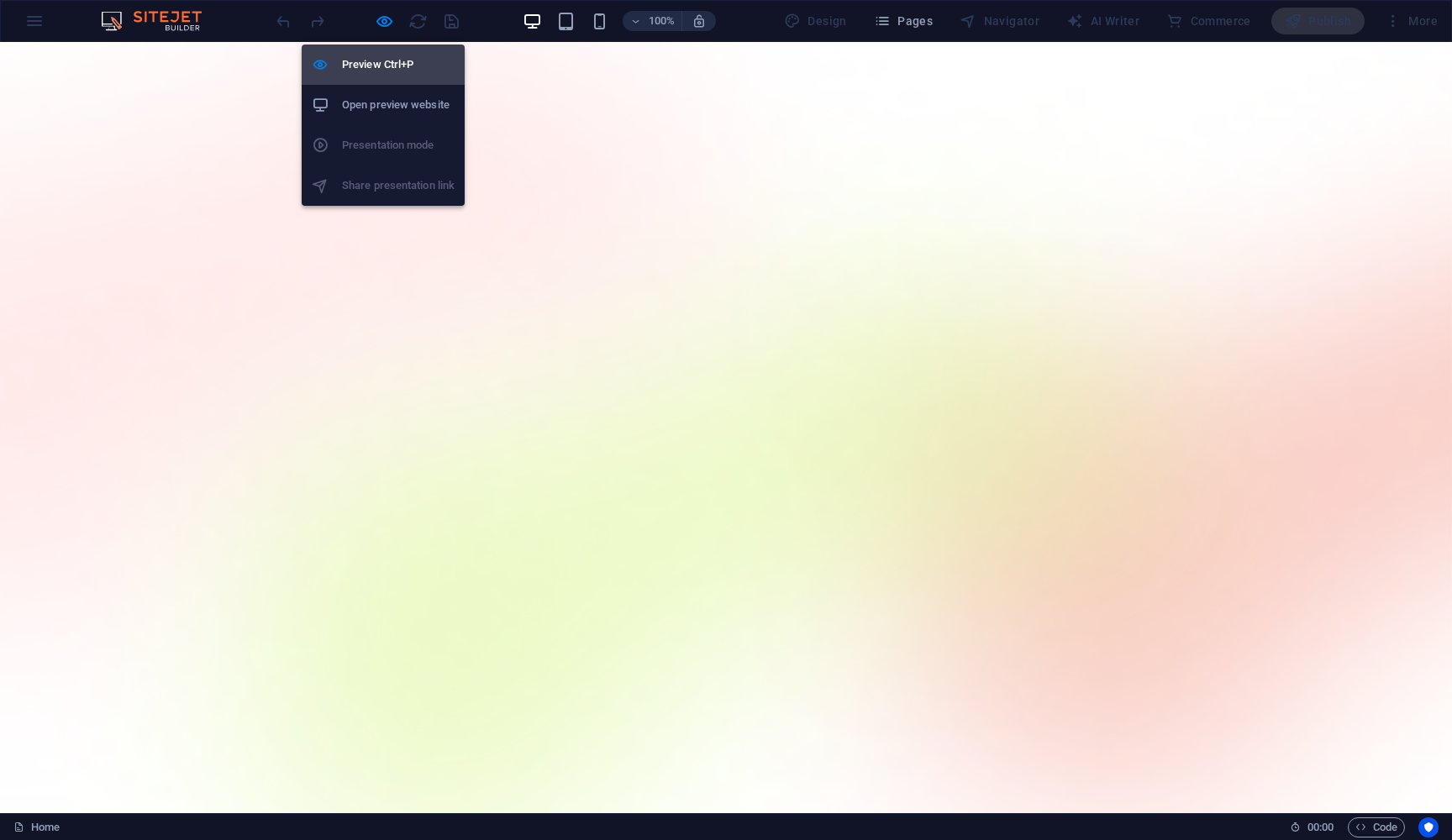
click at [384, 60] on h6 "Preview Ctrl+P" at bounding box center [399, 65] width 113 height 20
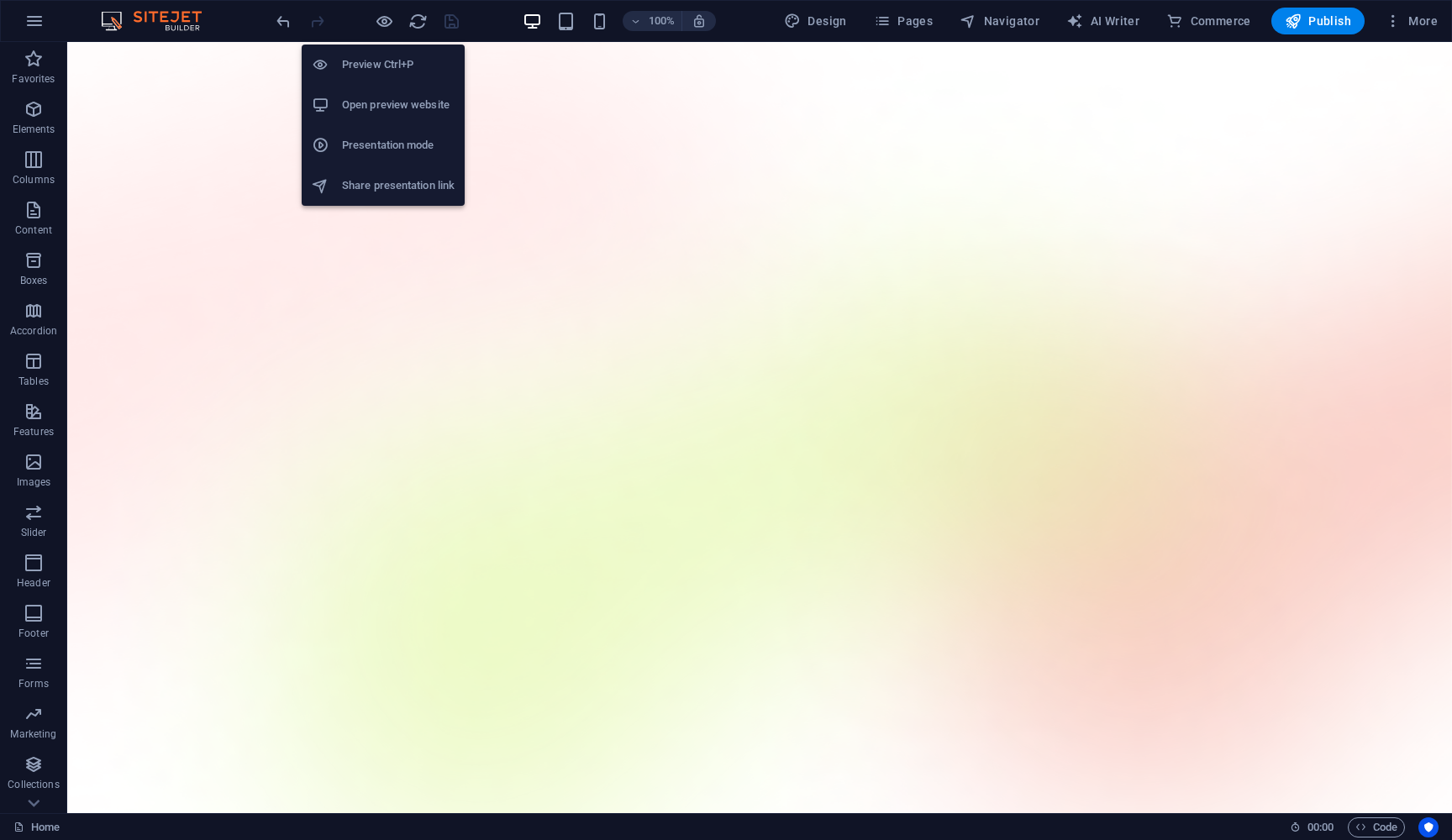
click at [397, 98] on h6 "Open preview website" at bounding box center [399, 105] width 113 height 20
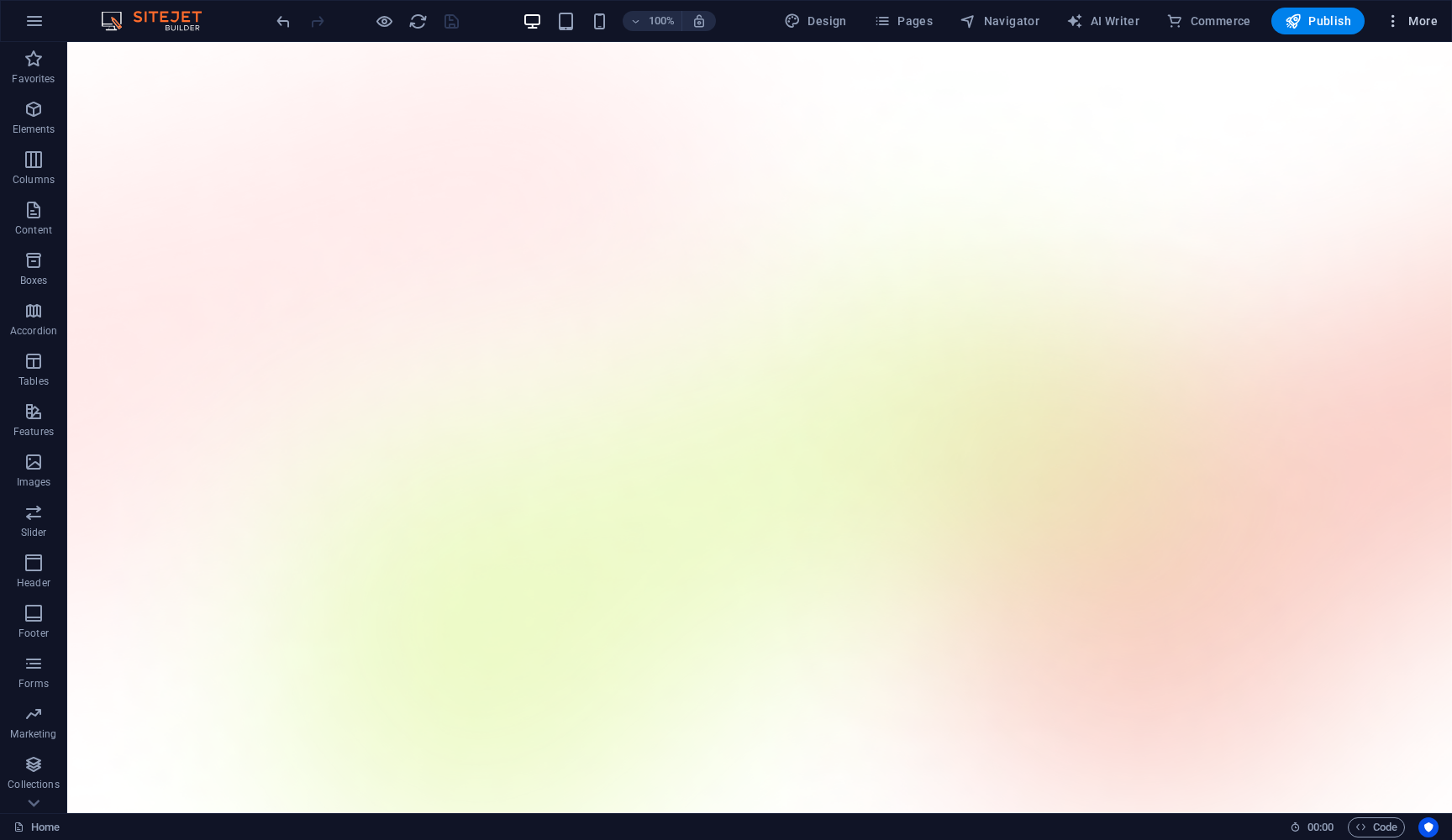
click at [1385, 25] on icon "button" at bounding box center [1393, 21] width 16 height 16
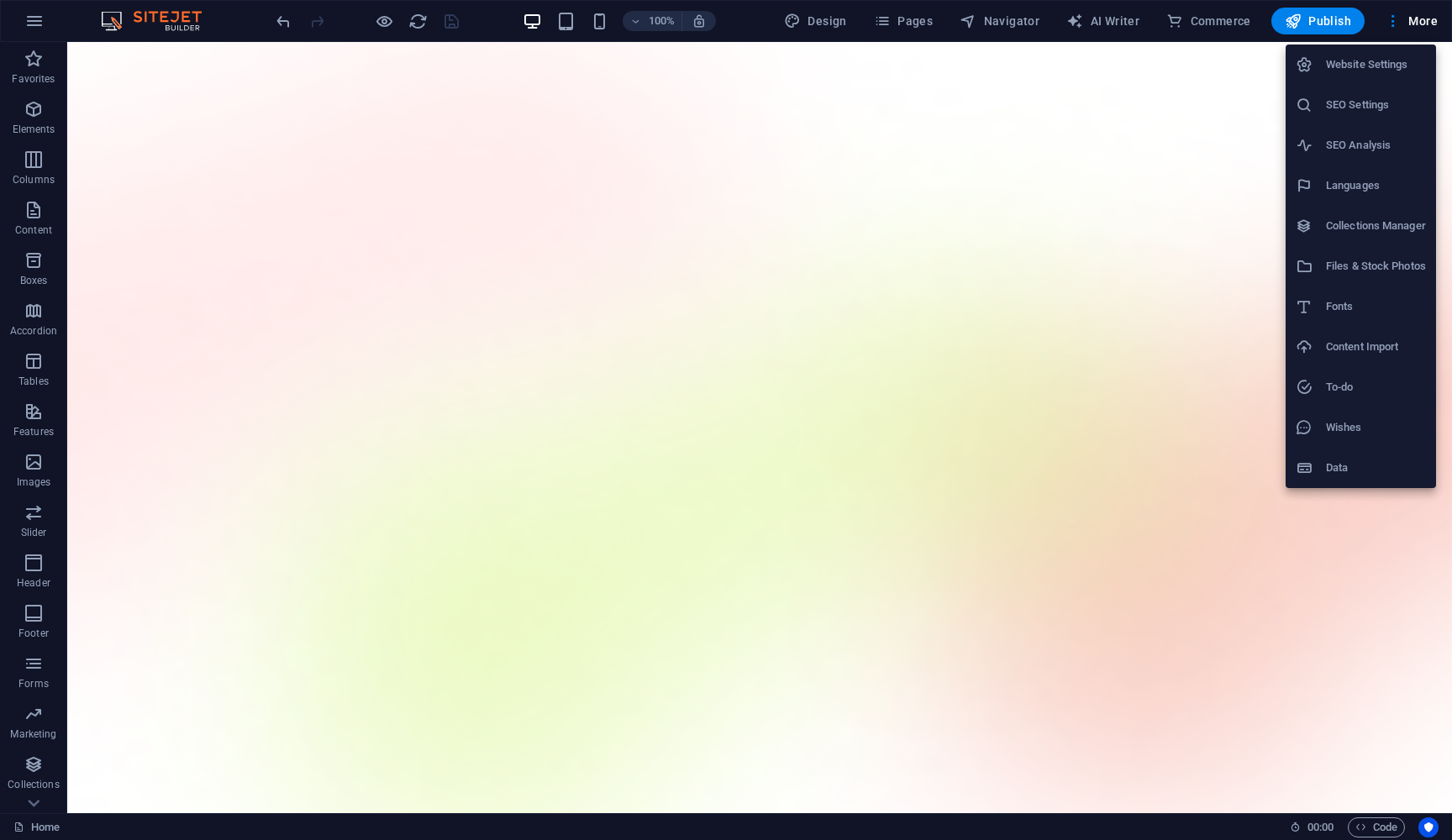
click at [1357, 64] on h6 "Website Settings" at bounding box center [1376, 65] width 100 height 20
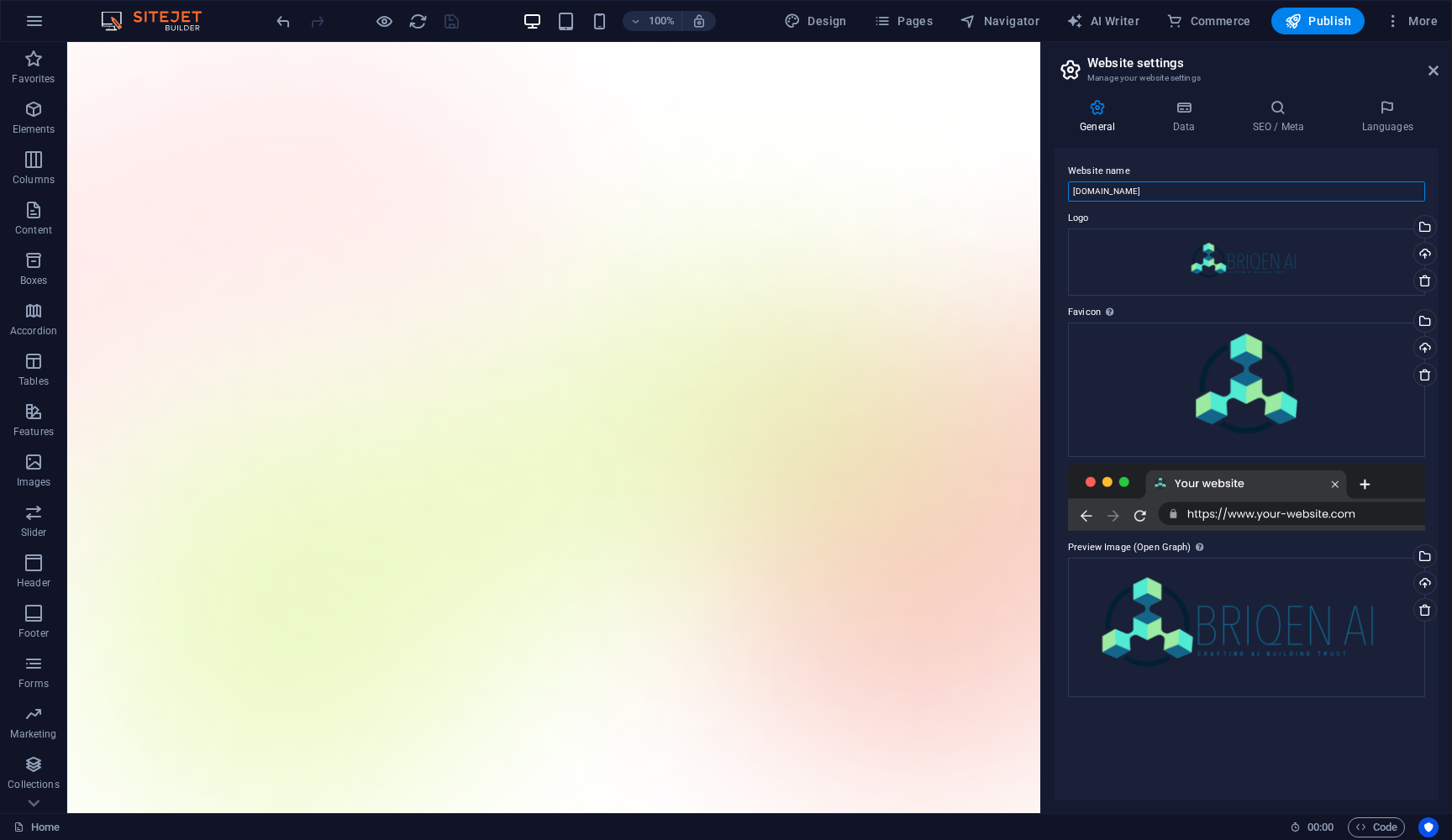
click at [1143, 188] on input "[DOMAIN_NAME]" at bounding box center [1246, 191] width 357 height 20
type input "Briqen"
click at [446, 14] on icon "save" at bounding box center [452, 21] width 19 height 19
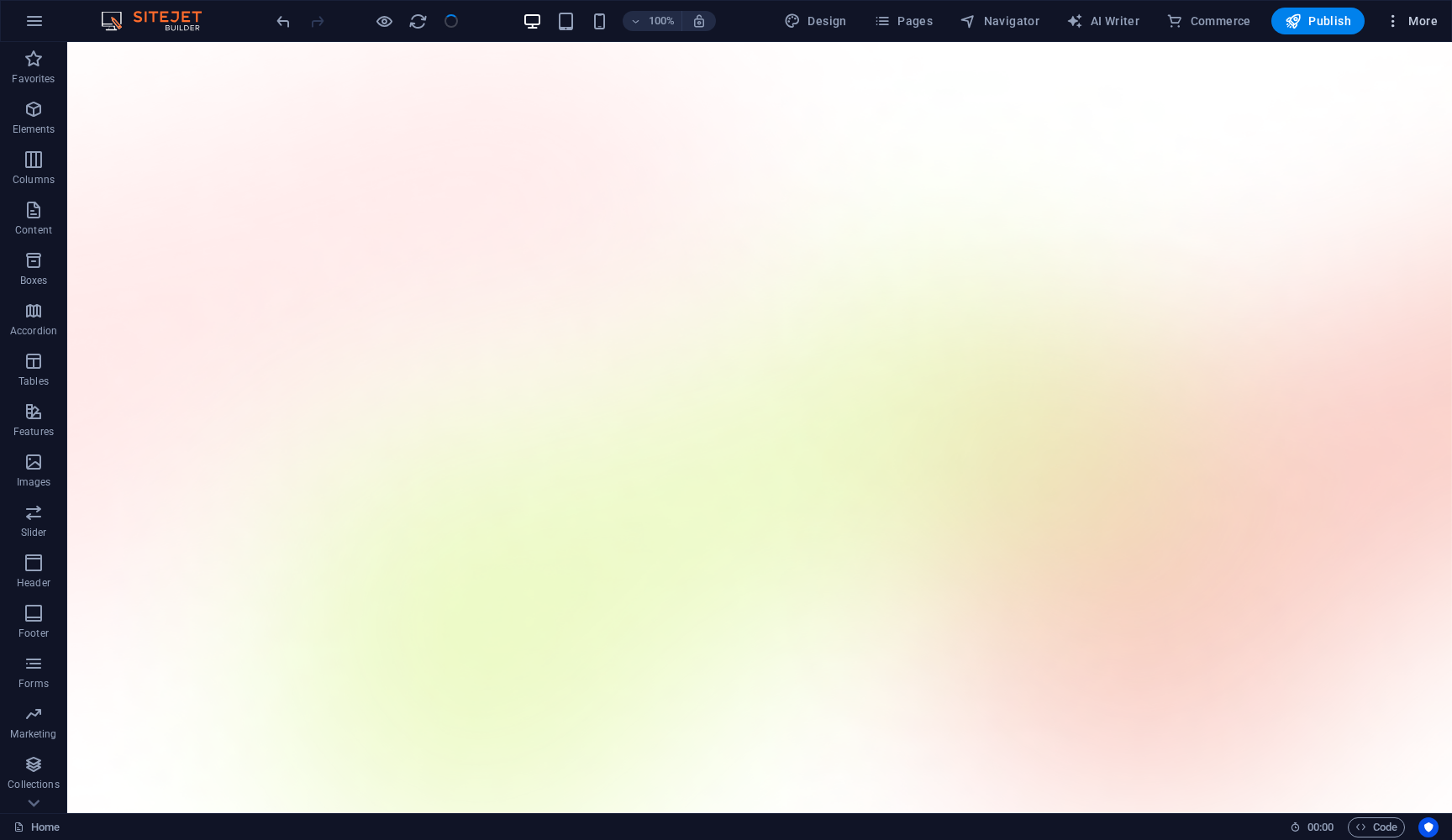
click at [1397, 22] on icon "button" at bounding box center [1393, 21] width 16 height 16
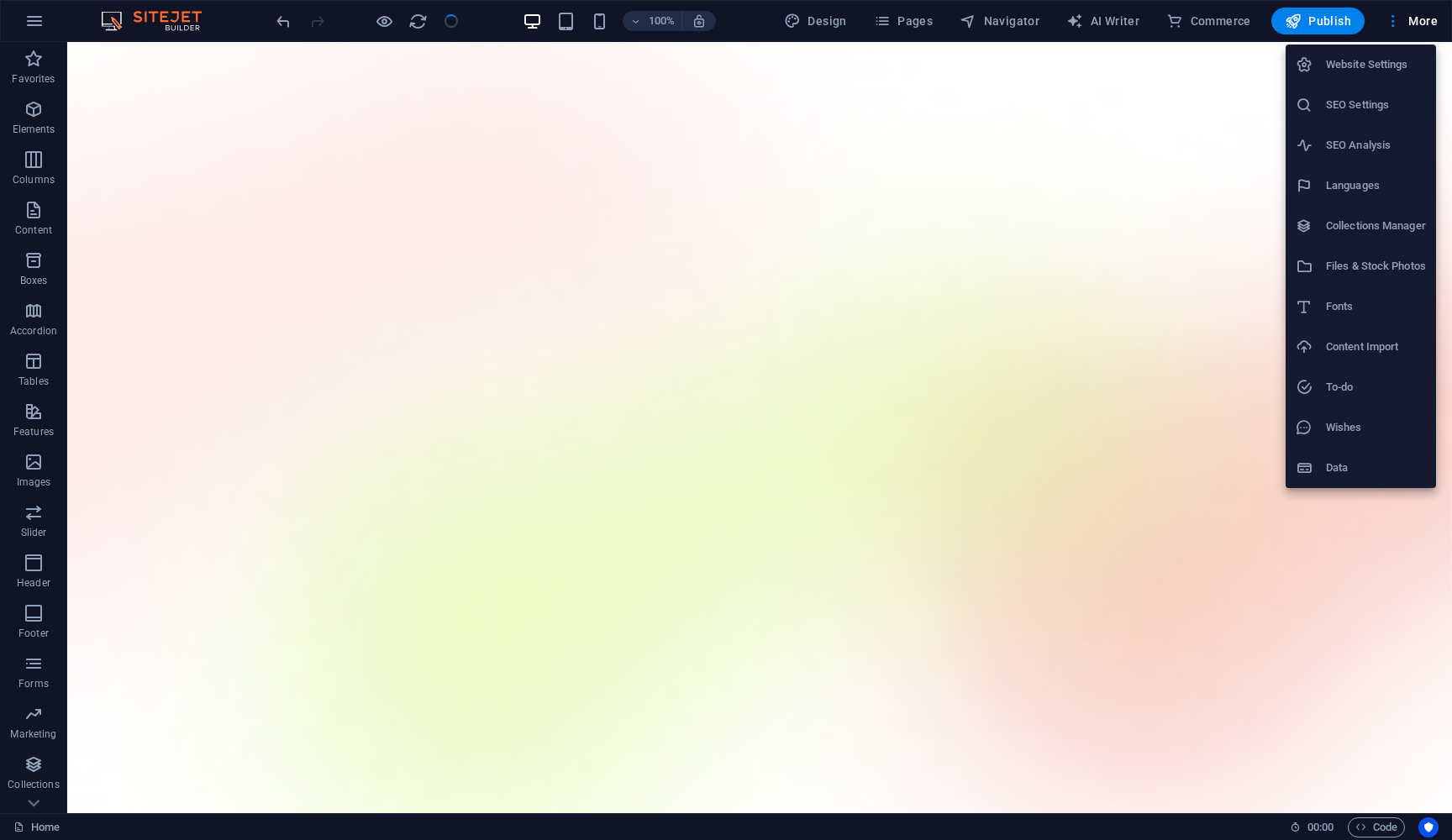
click at [1359, 55] on h6 "Website Settings" at bounding box center [1376, 65] width 100 height 20
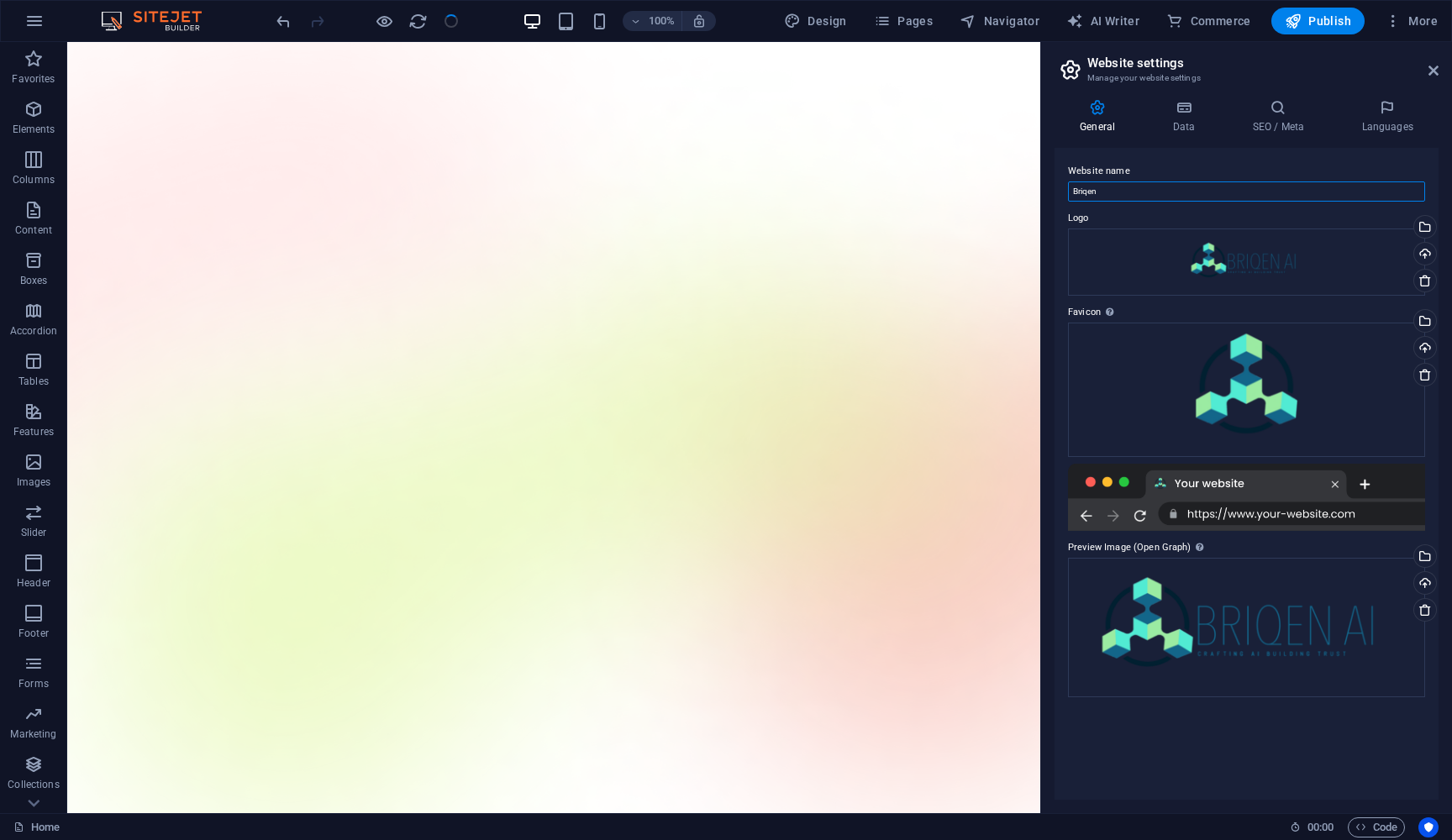
click at [1140, 187] on input "Briqen" at bounding box center [1246, 191] width 357 height 20
type input "Briqen AI"
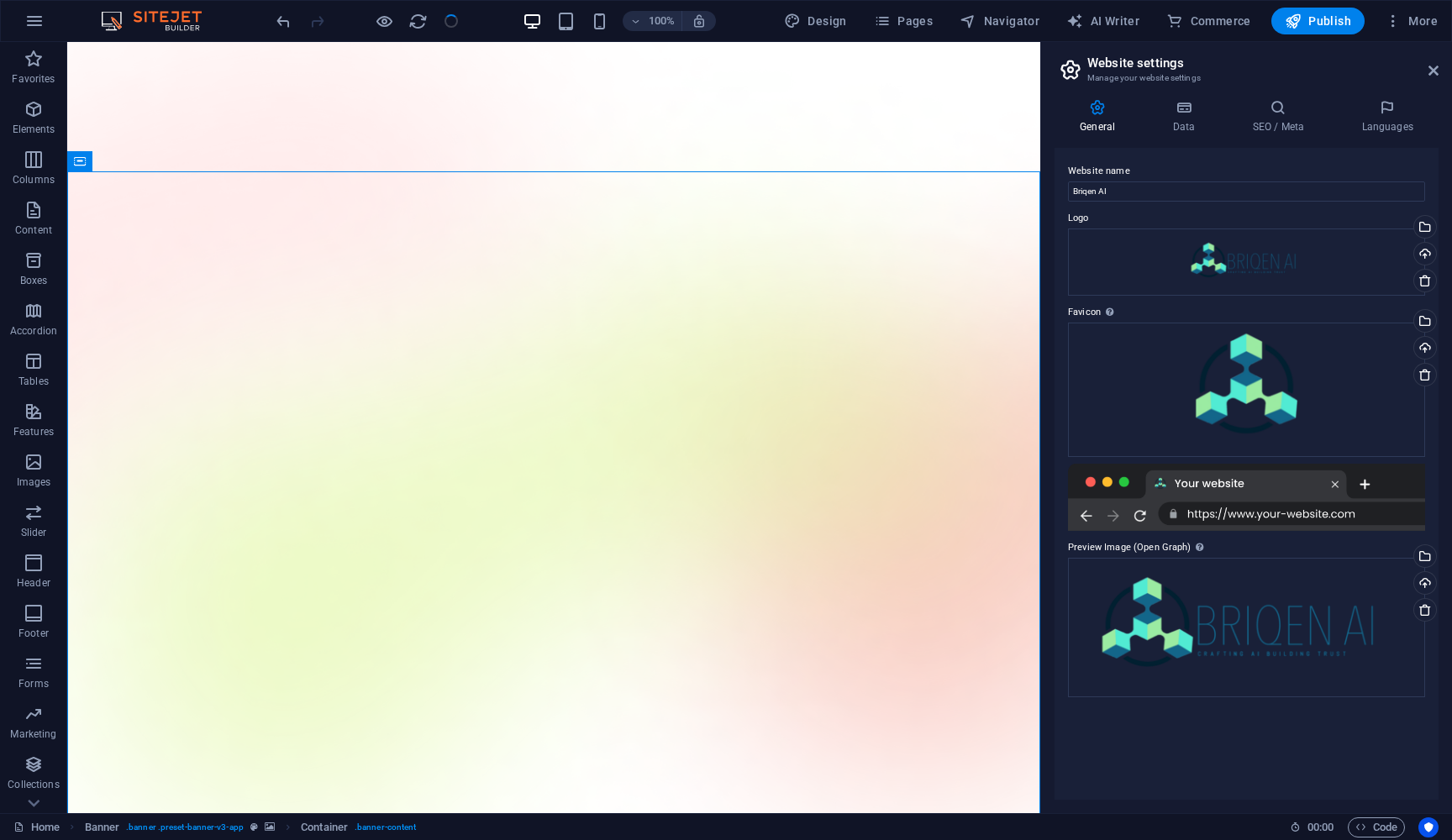
click at [1439, 68] on aside "Website settings Manage your website settings General Data SEO / Meta Languages…" at bounding box center [1246, 428] width 411 height 772
click at [1437, 66] on icon at bounding box center [1433, 70] width 10 height 14
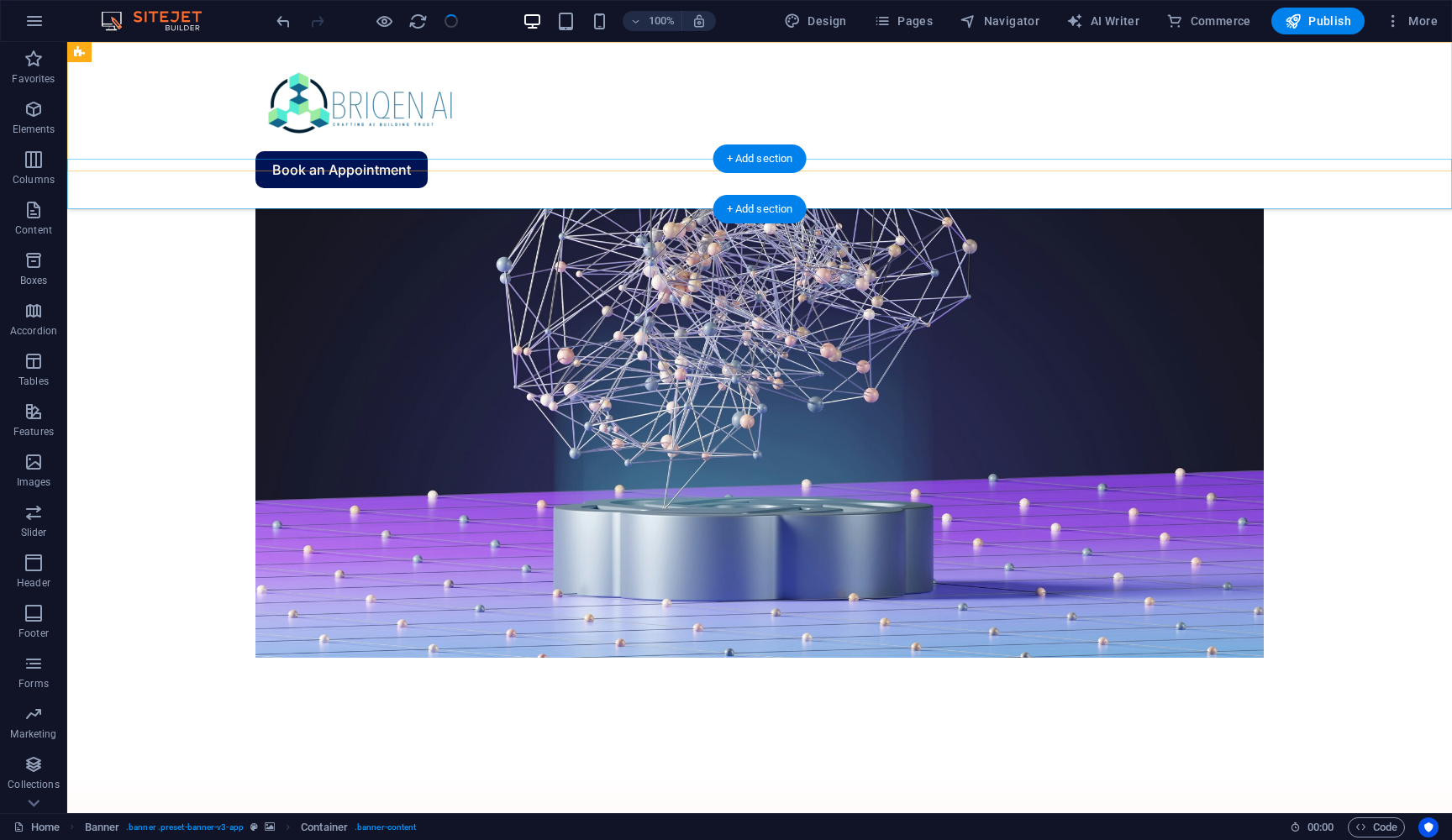
scroll to position [1396, 0]
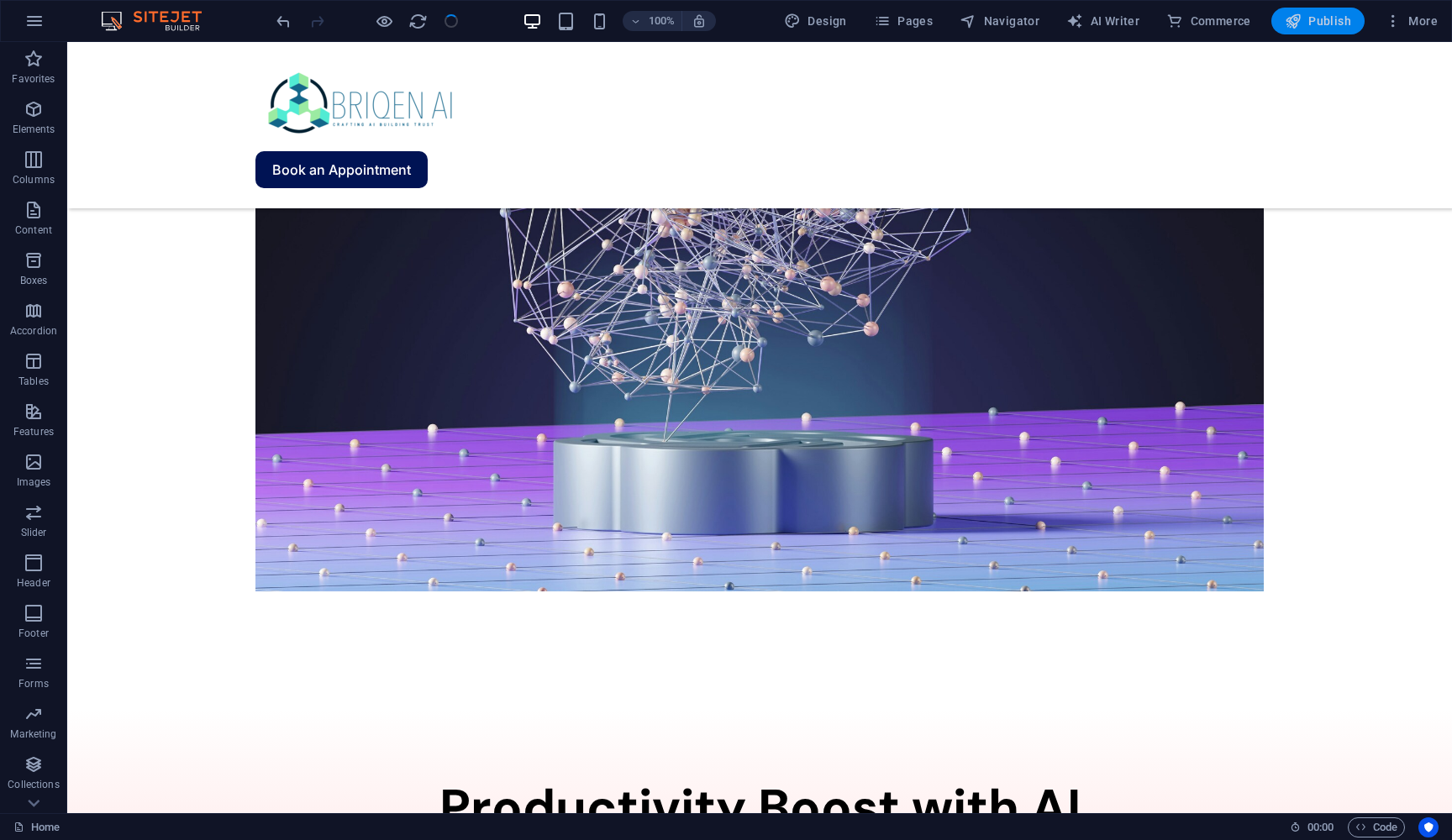
click at [1290, 17] on icon "button" at bounding box center [1294, 21] width 16 height 16
click at [1315, 17] on span "Publish" at bounding box center [1318, 21] width 66 height 16
